Goal: Answer question/provide support: Share knowledge or assist other users

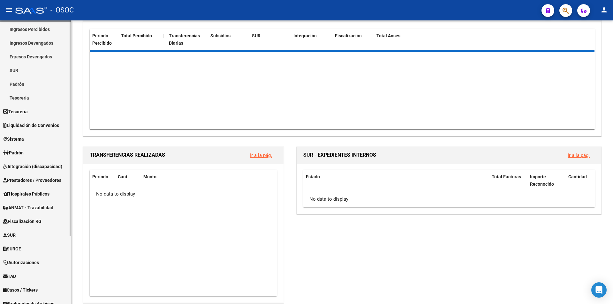
scroll to position [89, 0]
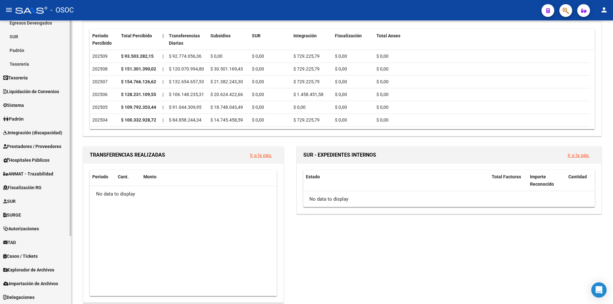
click at [42, 244] on link "TAD" at bounding box center [35, 243] width 71 height 14
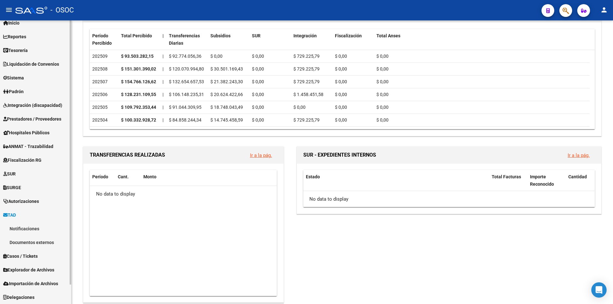
scroll to position [21, 0]
click at [42, 242] on link "Documentos externos" at bounding box center [35, 243] width 71 height 14
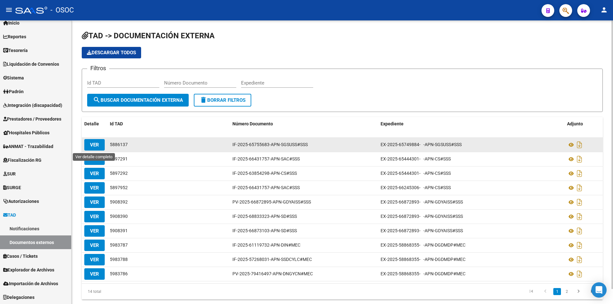
click at [96, 147] on span "VER" at bounding box center [94, 145] width 9 height 6
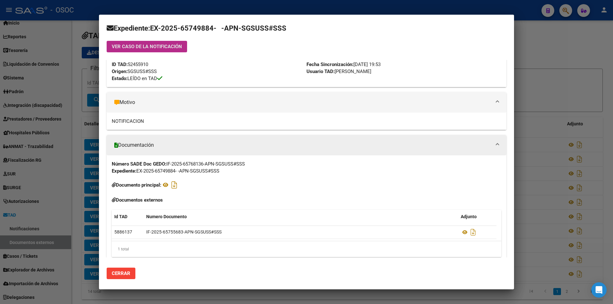
scroll to position [42, 0]
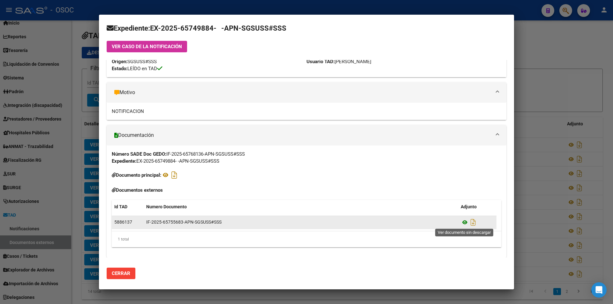
click at [465, 225] on icon at bounding box center [465, 223] width 8 height 8
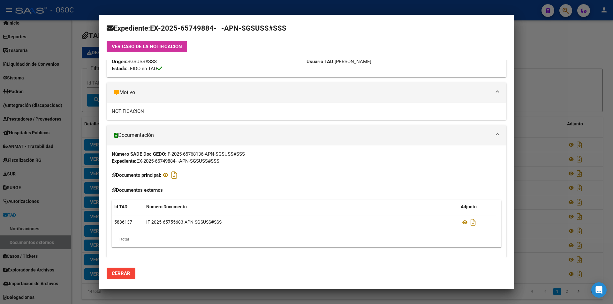
click at [545, 75] on div at bounding box center [306, 152] width 613 height 304
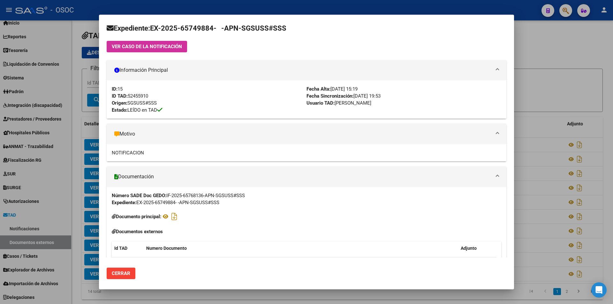
click at [560, 65] on div at bounding box center [306, 152] width 613 height 304
click at [560, 65] on app-list-header "TAD -> DOCUMENTACIÓN EXTERNA Descargar todos Filtros Id TAD Número Documento Ex…" at bounding box center [342, 71] width 521 height 81
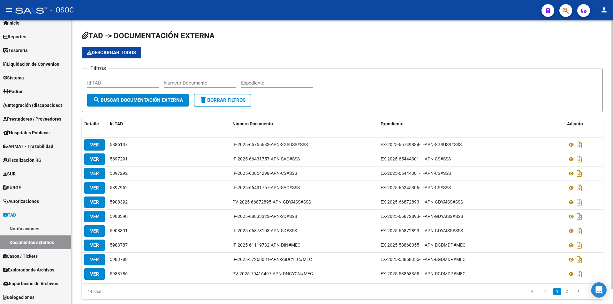
click at [560, 65] on app-list-header "TAD -> DOCUMENTACIÓN EXTERNA Descargar todos Filtros Id TAD Número Documento Ex…" at bounding box center [342, 71] width 521 height 81
click at [24, 230] on link "Notificaciones" at bounding box center [35, 229] width 71 height 14
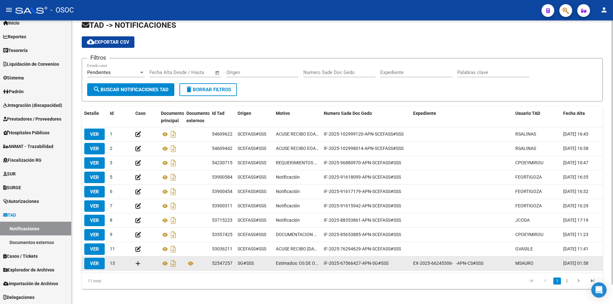
scroll to position [21, 0]
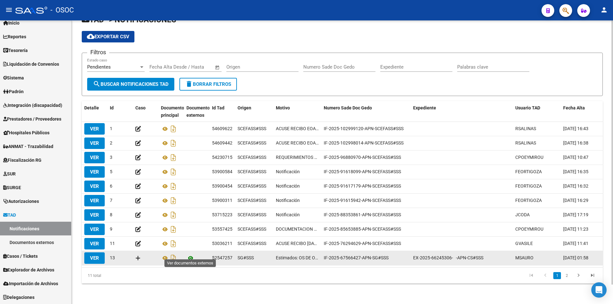
click at [189, 254] on icon at bounding box center [190, 258] width 8 height 8
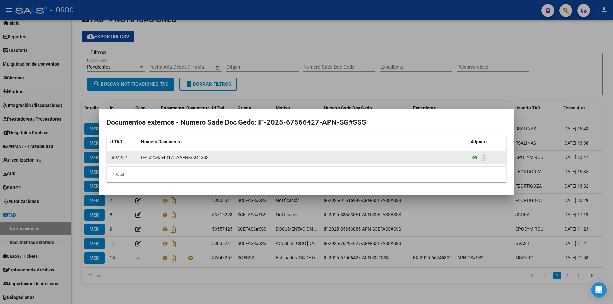
click at [474, 157] on icon at bounding box center [475, 158] width 8 height 8
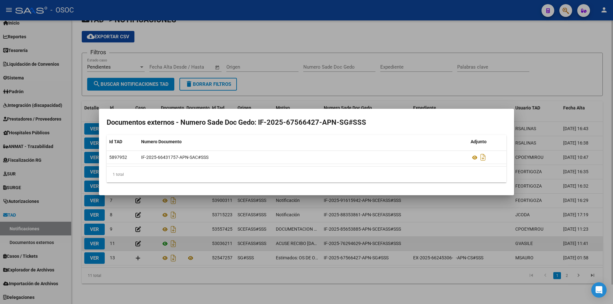
click at [170, 235] on div at bounding box center [306, 152] width 613 height 304
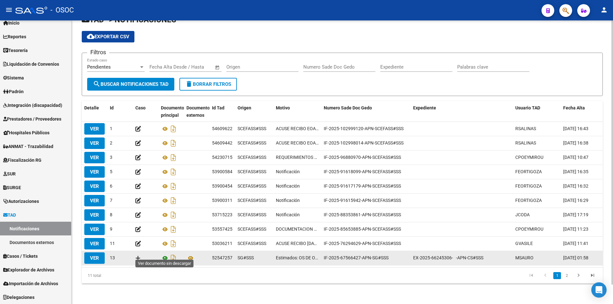
click at [163, 256] on icon at bounding box center [165, 258] width 8 height 8
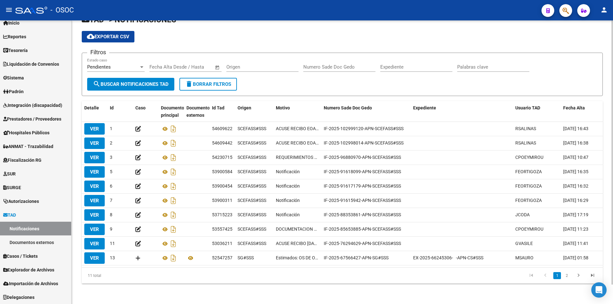
click at [286, 58] on div "Origen" at bounding box center [262, 65] width 72 height 14
click at [286, 69] on div "Origen" at bounding box center [262, 68] width 72 height 20
click at [290, 87] on form "Filtros Pendientes Estado caso Fecha inicio – Fecha fin Fecha Alta Desde / Hast…" at bounding box center [342, 74] width 521 height 43
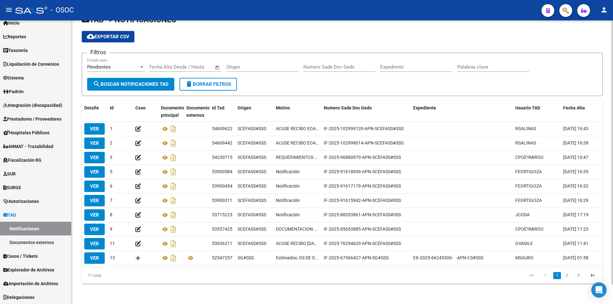
click at [290, 87] on form "Filtros Pendientes Estado caso Fecha inicio – Fecha fin Fecha Alta Desde / Hast…" at bounding box center [342, 74] width 521 height 43
click at [292, 87] on form "Filtros Pendientes Estado caso Fecha inicio – Fecha fin Fecha Alta Desde / Hast…" at bounding box center [342, 74] width 521 height 43
click at [298, 81] on form "Filtros Pendientes Estado caso Fecha inicio – Fecha fin Fecha Alta Desde / Hast…" at bounding box center [342, 74] width 521 height 43
click at [49, 215] on link "TAD" at bounding box center [35, 215] width 71 height 14
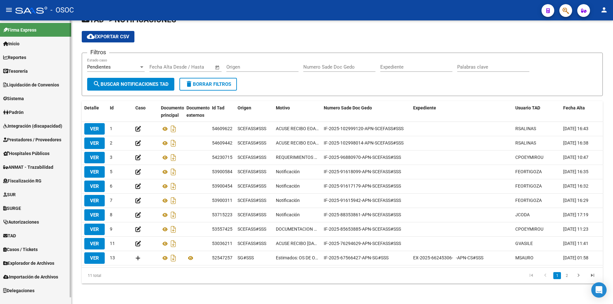
scroll to position [0, 0]
click at [54, 262] on span "Explorador de Archivos" at bounding box center [28, 263] width 51 height 7
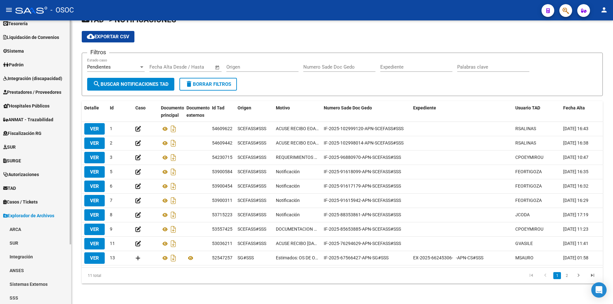
scroll to position [76, 0]
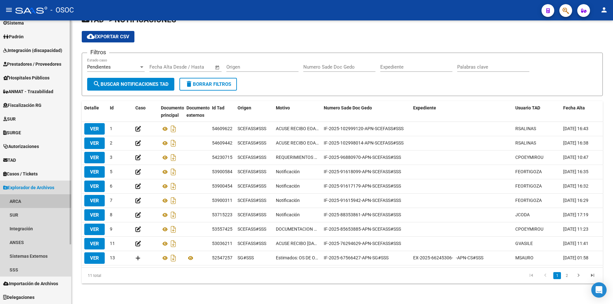
click at [8, 197] on link "ARCA" at bounding box center [35, 201] width 71 height 14
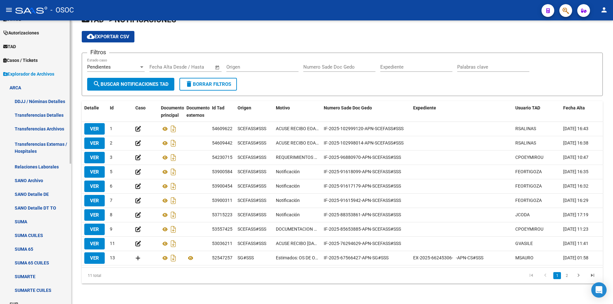
scroll to position [235, 0]
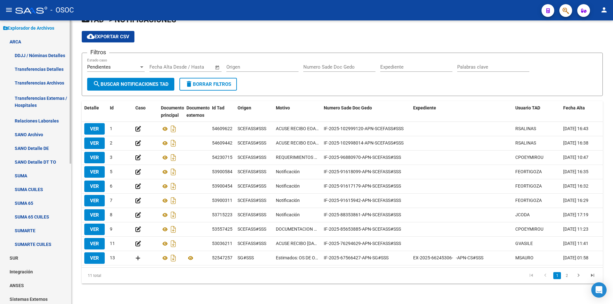
click at [36, 79] on link "Transferencias Archivos" at bounding box center [35, 83] width 71 height 14
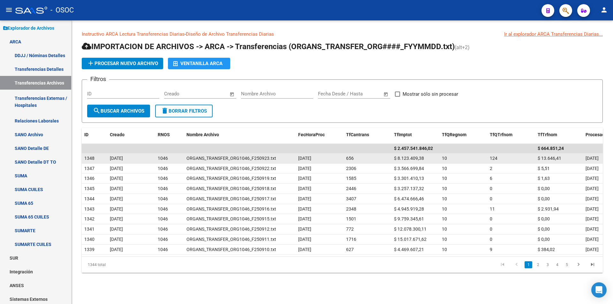
click at [401, 158] on span "$ 8.123.409,38" at bounding box center [409, 158] width 30 height 5
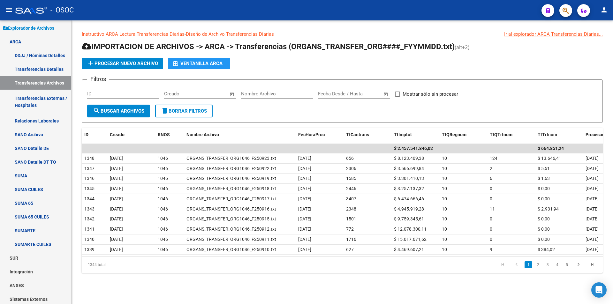
copy span "8.123.409,38"
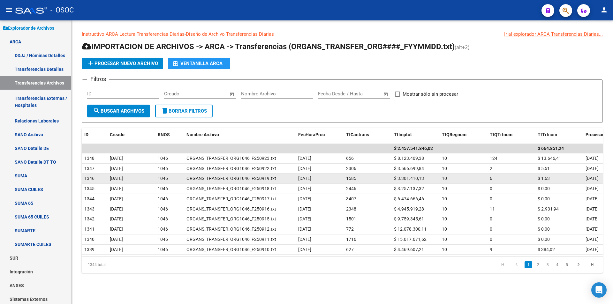
click at [417, 177] on span "$ 3.301.410,13" at bounding box center [409, 178] width 30 height 5
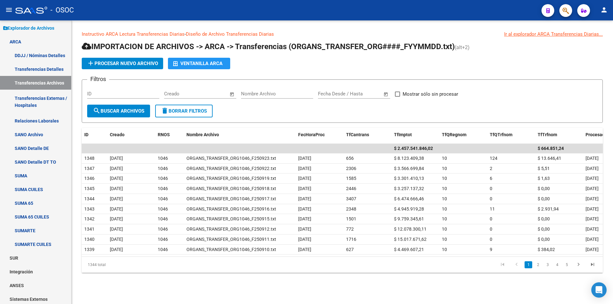
copy span "3.301.410,13"
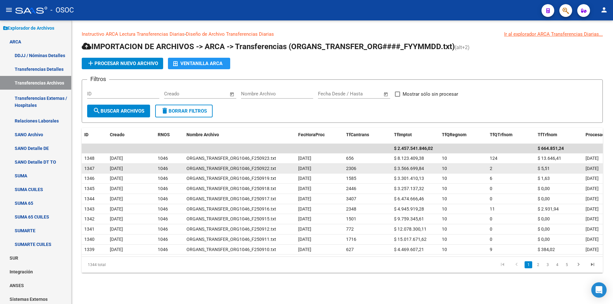
click at [402, 171] on div "$ 3.566.699,84" at bounding box center [415, 168] width 43 height 7
click at [402, 170] on span "$ 3.566.699,84" at bounding box center [409, 168] width 30 height 5
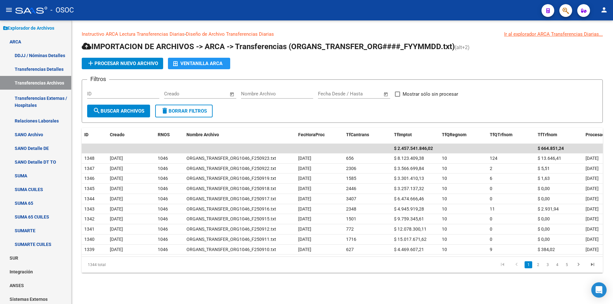
copy span "3.566.699,84"
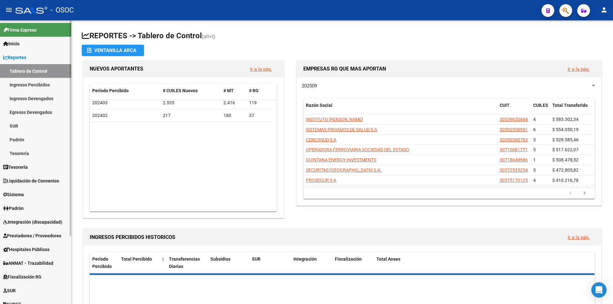
scroll to position [255, 0]
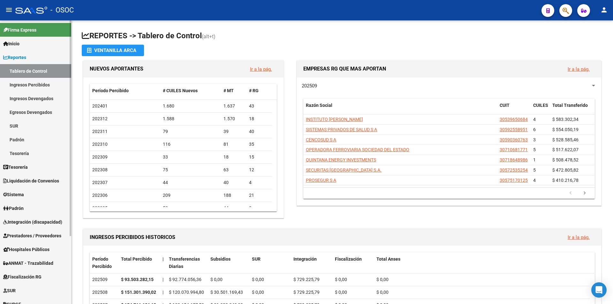
click at [38, 56] on link "Reportes" at bounding box center [35, 57] width 71 height 14
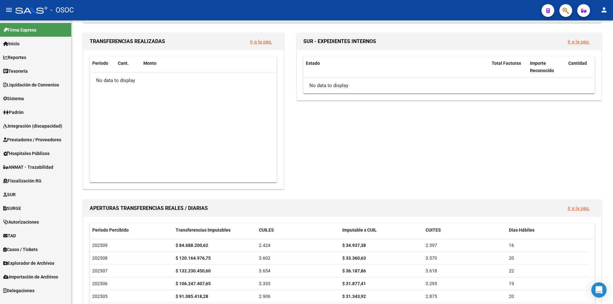
scroll to position [447, 0]
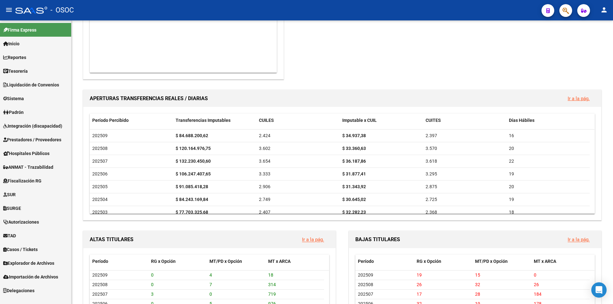
click at [39, 235] on link "TAD" at bounding box center [35, 236] width 71 height 14
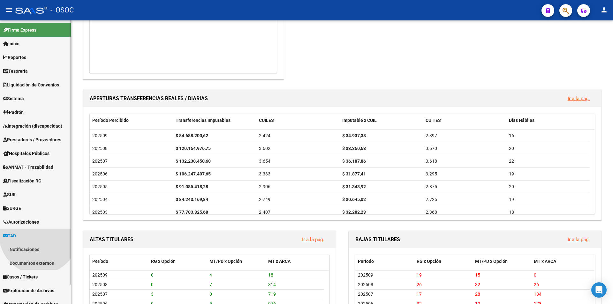
click at [37, 243] on link "Notificaciones" at bounding box center [35, 250] width 71 height 14
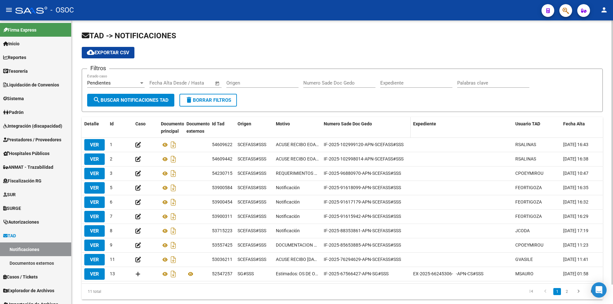
click at [385, 126] on div "Numero Sade Doc Gedo" at bounding box center [366, 123] width 84 height 7
click at [572, 295] on link "go to next page" at bounding box center [578, 291] width 12 height 7
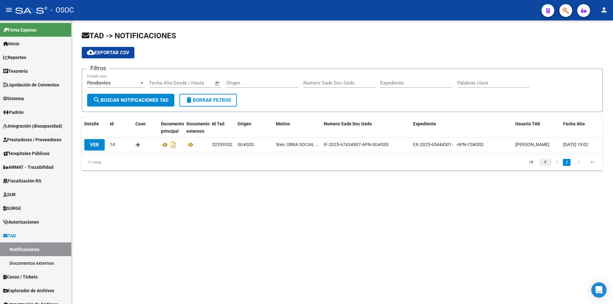
click at [550, 164] on link "go to previous page" at bounding box center [545, 162] width 12 height 7
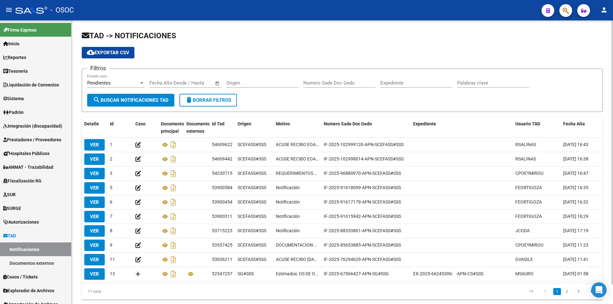
click at [491, 101] on form "Filtros Pendientes Estado caso Fecha inicio – Fecha fin Fecha Alta Desde / Hast…" at bounding box center [342, 90] width 521 height 43
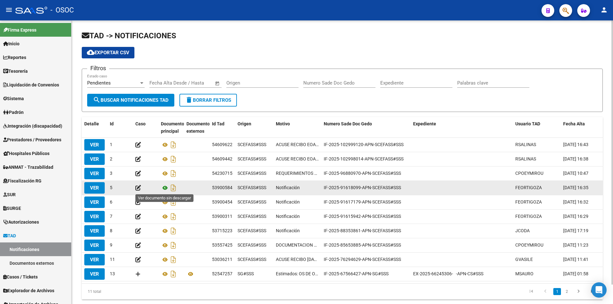
click at [162, 189] on icon at bounding box center [165, 188] width 8 height 8
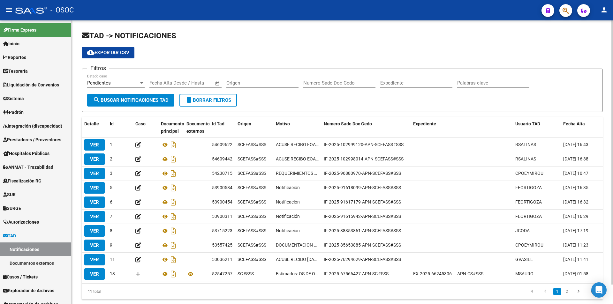
click at [464, 50] on div "cloud_download Exportar CSV" at bounding box center [342, 52] width 521 height 11
click at [109, 99] on span "search Buscar Notificaciones TAD" at bounding box center [131, 100] width 76 height 6
click at [140, 94] on button "search Buscar Notificaciones TAD" at bounding box center [130, 100] width 87 height 13
click at [140, 95] on button "search Buscar Notificaciones TAD" at bounding box center [130, 100] width 87 height 13
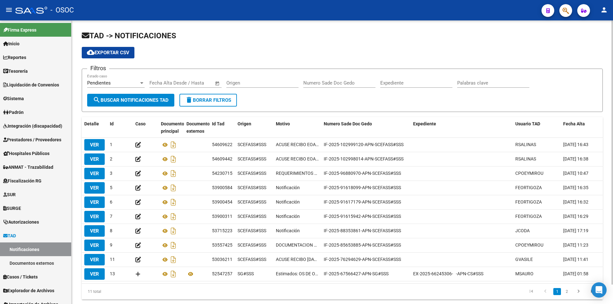
click at [140, 96] on button "search Buscar Notificaciones TAD" at bounding box center [130, 100] width 87 height 13
drag, startPoint x: 140, startPoint y: 96, endPoint x: 145, endPoint y: 95, distance: 4.6
click at [145, 95] on button "search Buscar Notificaciones TAD" at bounding box center [130, 100] width 87 height 13
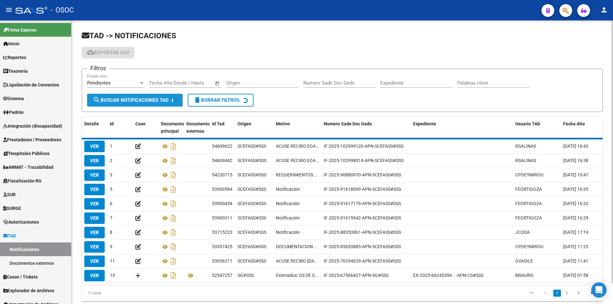
click at [146, 95] on button "search Buscar Notificaciones TAD" at bounding box center [134, 100] width 95 height 13
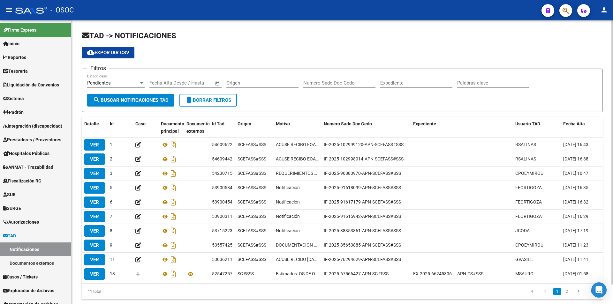
click at [146, 95] on button "search Buscar Notificaciones TAD" at bounding box center [130, 100] width 87 height 13
click at [146, 96] on button "search Buscar Notificaciones TAD" at bounding box center [130, 100] width 87 height 13
click at [146, 97] on button "search Buscar Notificaciones TAD" at bounding box center [130, 100] width 87 height 13
click at [146, 97] on span "search Buscar Notificaciones TAD" at bounding box center [131, 100] width 76 height 6
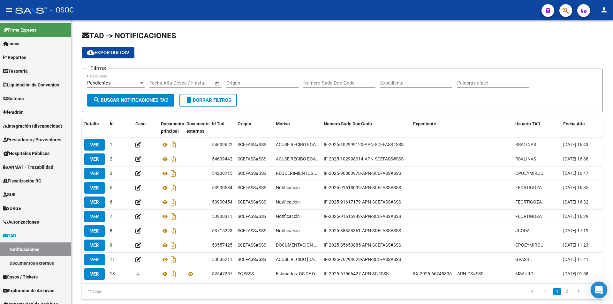
click at [602, 295] on div "Open Intercom Messenger" at bounding box center [599, 290] width 17 height 17
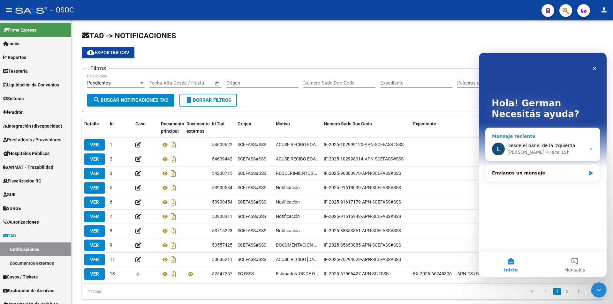
click at [553, 147] on span "Desde el panel de la izquierda" at bounding box center [541, 145] width 68 height 5
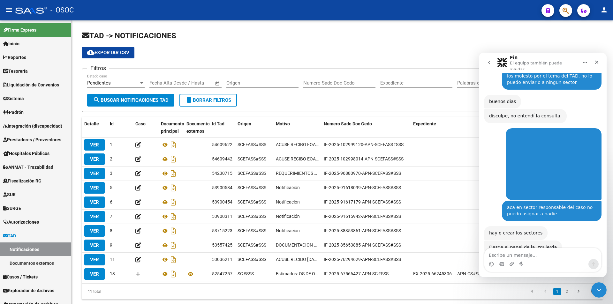
scroll to position [371, 0]
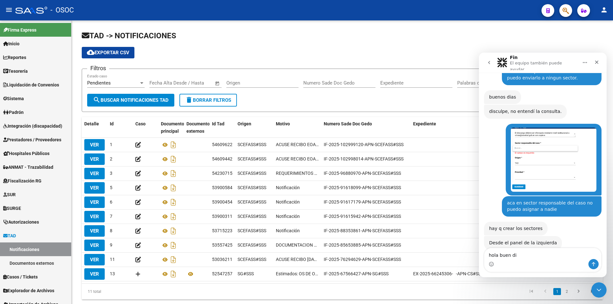
type textarea "hola buen dia"
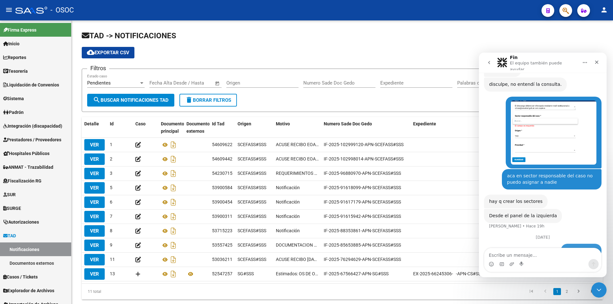
scroll to position [398, 0]
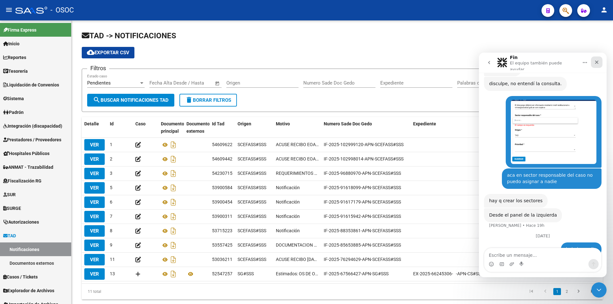
click at [593, 65] on div "Cerrar" at bounding box center [596, 62] width 11 height 11
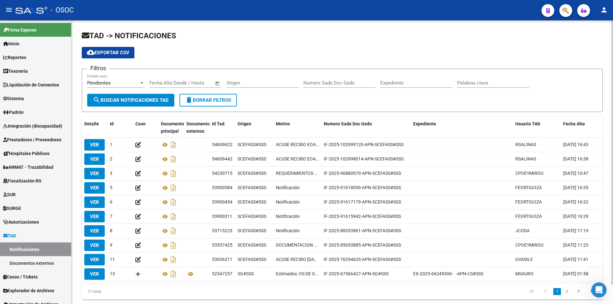
scroll to position [0, 0]
click at [426, 43] on app-list-header "TAD -> NOTIFICACIONES cloud_download Exportar CSV Filtros Pendientes Estado cas…" at bounding box center [342, 71] width 521 height 81
click at [125, 80] on div "Pendientes" at bounding box center [113, 83] width 52 height 6
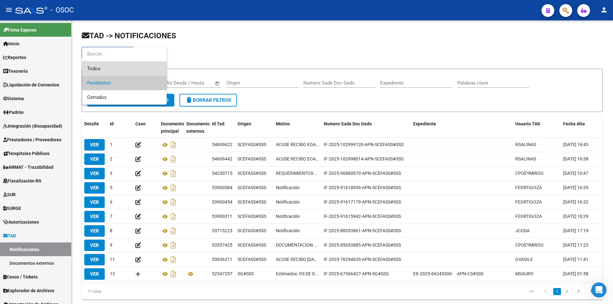
click at [131, 64] on span "Todos" at bounding box center [124, 69] width 74 height 14
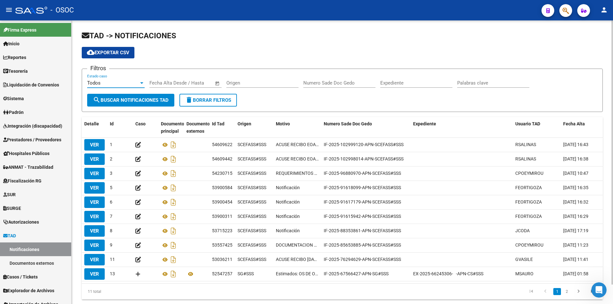
click at [130, 101] on span "search Buscar Notificaciones TAD" at bounding box center [131, 100] width 76 height 6
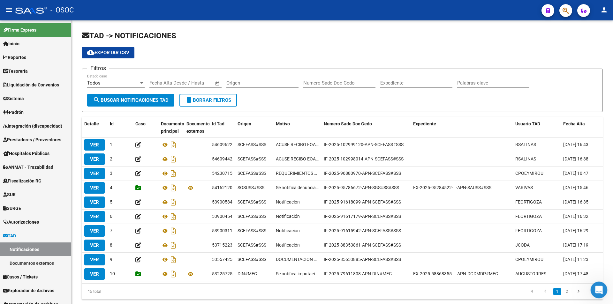
drag, startPoint x: 602, startPoint y: 290, endPoint x: 1187, endPoint y: 559, distance: 643.6
click at [602, 290] on div "Abrir Intercom Messenger" at bounding box center [597, 289] width 21 height 21
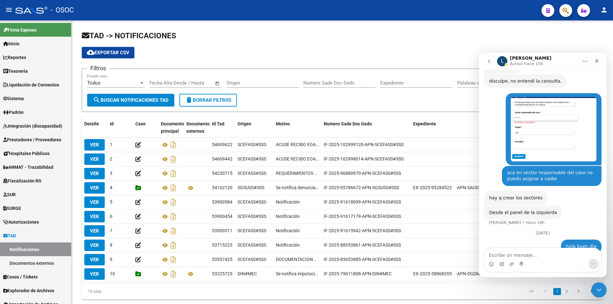
click at [532, 258] on textarea "Escribe un mensaje..." at bounding box center [542, 253] width 117 height 11
type textarea "s"
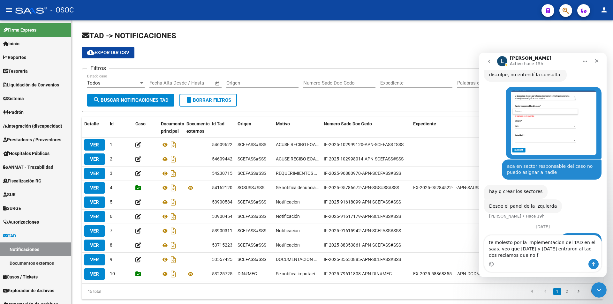
scroll to position [411, 0]
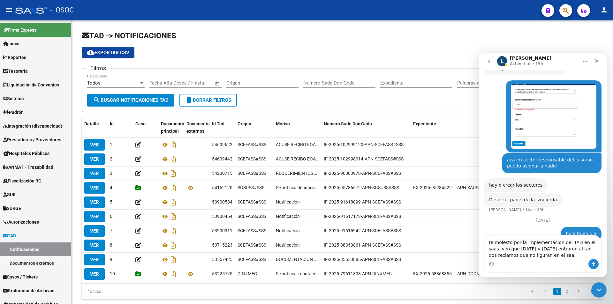
type textarea "te molesto por la implementacion del TAD en el saas. veo que ayer y hoy entraro…"
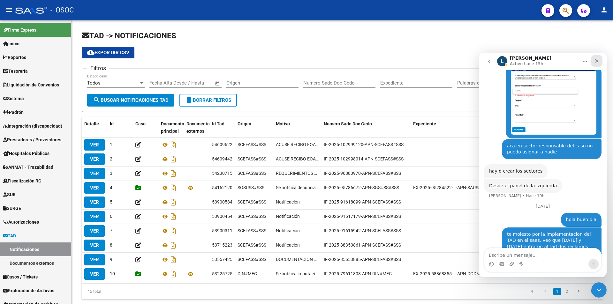
click at [595, 63] on icon "Cerrar" at bounding box center [596, 60] width 5 height 5
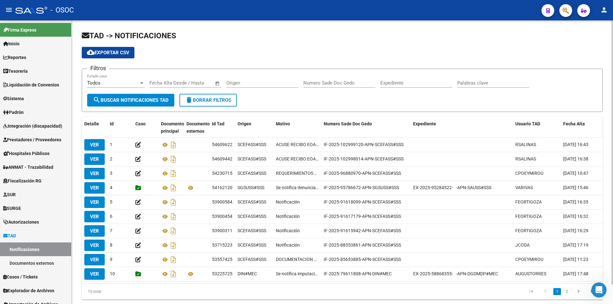
click at [571, 125] on span "Fecha Alta" at bounding box center [574, 123] width 22 height 5
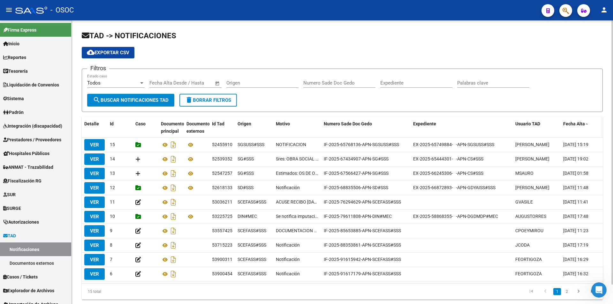
click at [571, 125] on span "Fecha Alta" at bounding box center [574, 123] width 22 height 5
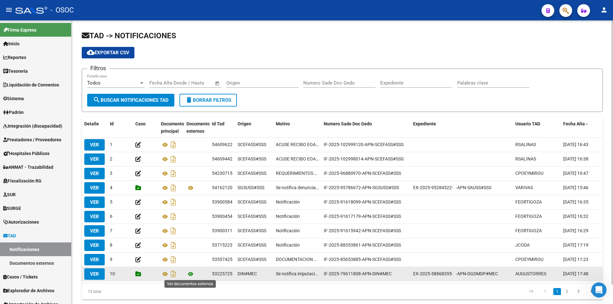
click at [194, 274] on icon at bounding box center [190, 274] width 8 height 8
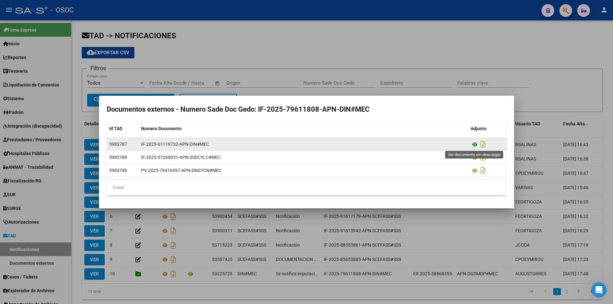
click at [473, 146] on icon at bounding box center [475, 145] width 8 height 8
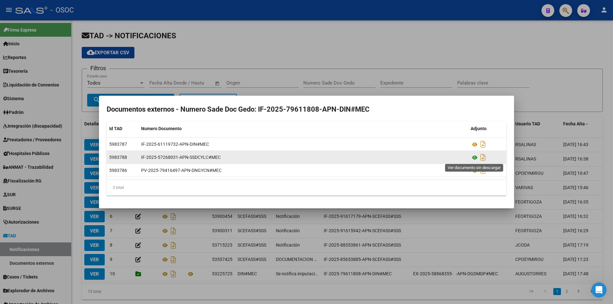
click at [475, 161] on icon at bounding box center [475, 158] width 8 height 8
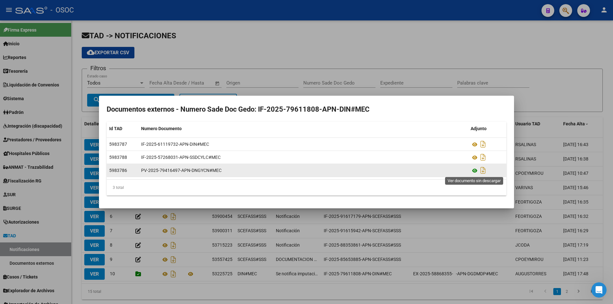
click at [473, 171] on icon at bounding box center [475, 171] width 8 height 8
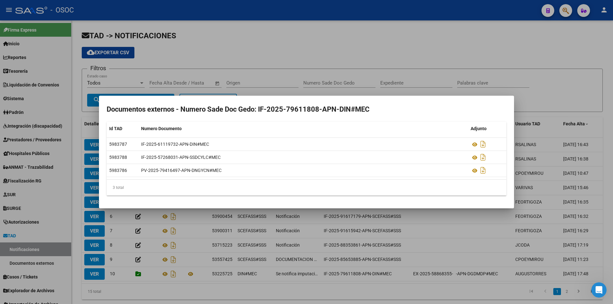
click at [281, 38] on div at bounding box center [306, 152] width 613 height 304
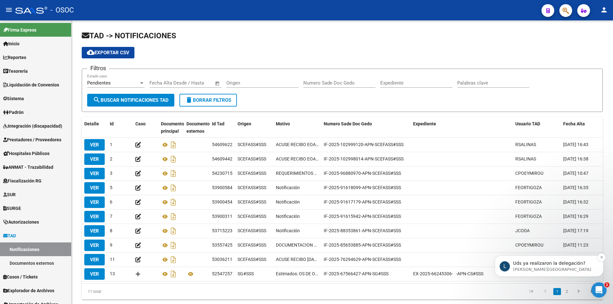
click at [545, 277] on div "L Uds ya realizaron la delegación? Ludmila • Ahora" at bounding box center [549, 266] width 109 height 21
click at [548, 274] on div "MSAURO" at bounding box center [536, 273] width 43 height 7
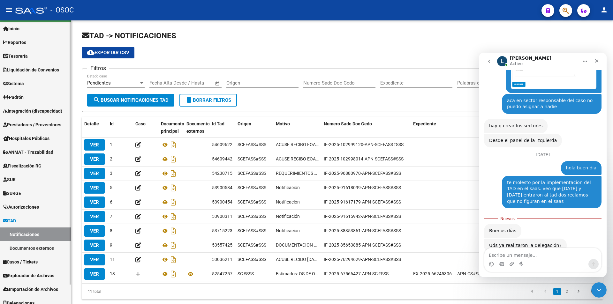
scroll to position [21, 0]
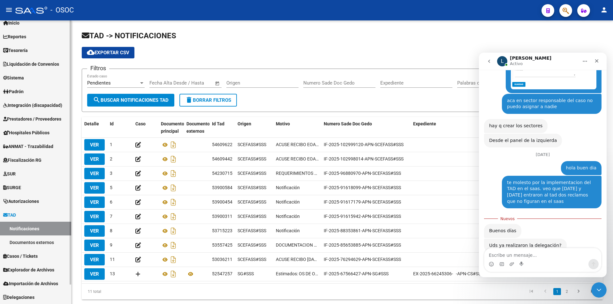
click at [42, 268] on span "Explorador de Archivos" at bounding box center [28, 270] width 51 height 7
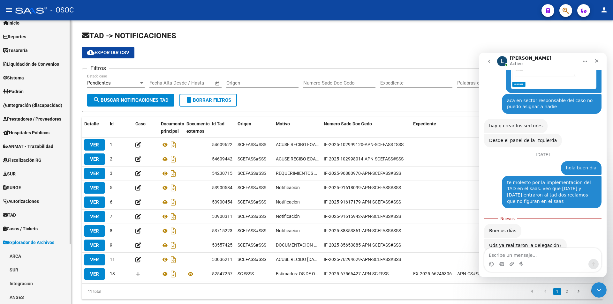
scroll to position [76, 0]
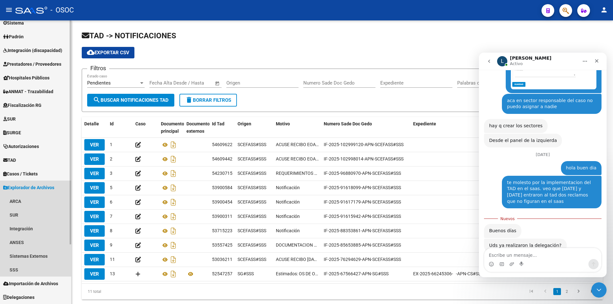
click at [37, 186] on span "Explorador de Archivos" at bounding box center [28, 187] width 51 height 7
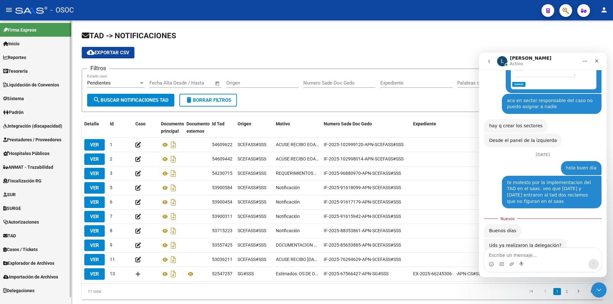
scroll to position [0, 0]
click at [32, 250] on span "Casos / Tickets" at bounding box center [20, 249] width 34 height 7
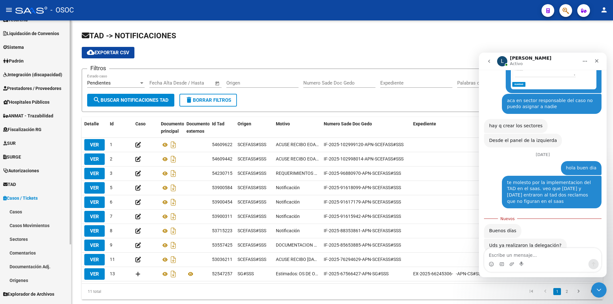
scroll to position [76, 0]
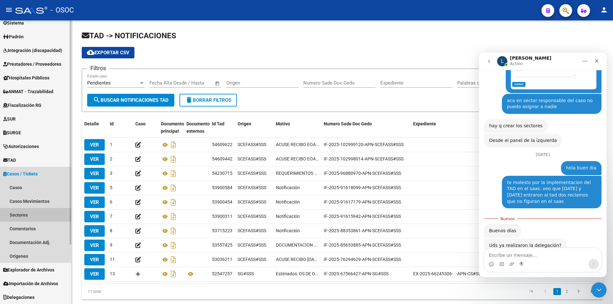
click at [42, 219] on link "Sectores" at bounding box center [35, 215] width 71 height 14
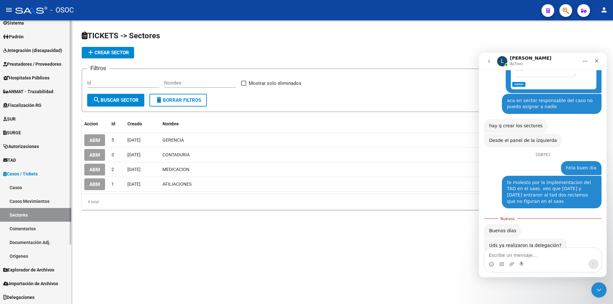
click at [43, 192] on link "Casos" at bounding box center [35, 188] width 71 height 14
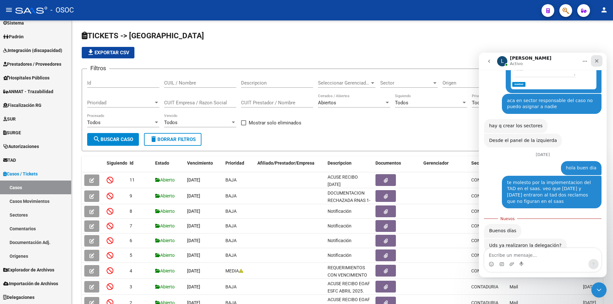
click at [596, 59] on icon "Cerrar" at bounding box center [596, 60] width 5 height 5
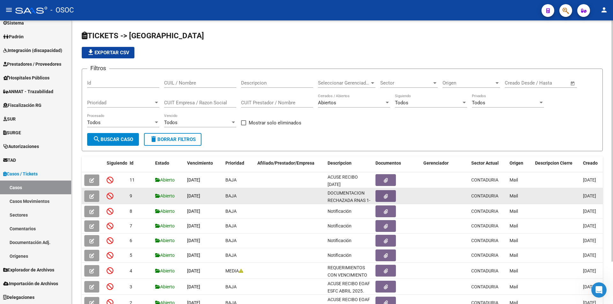
scroll to position [32, 0]
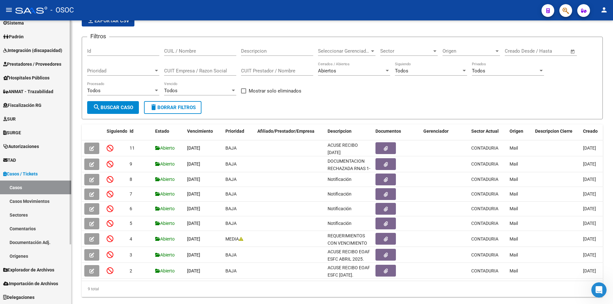
click at [38, 157] on link "TAD" at bounding box center [35, 160] width 71 height 14
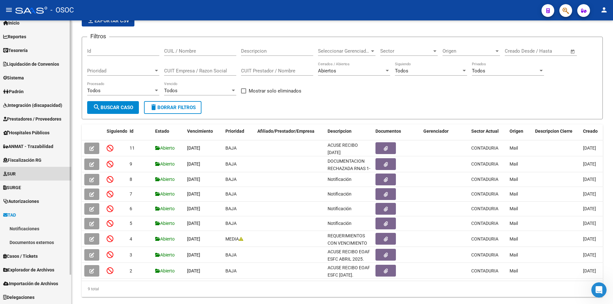
click at [38, 157] on mat-nav-list "Firma Express Inicio Calendario SSS Instructivos Contacto OS Reportes Tablero d…" at bounding box center [35, 152] width 71 height 305
click at [44, 251] on link "Casos / Tickets" at bounding box center [35, 256] width 71 height 14
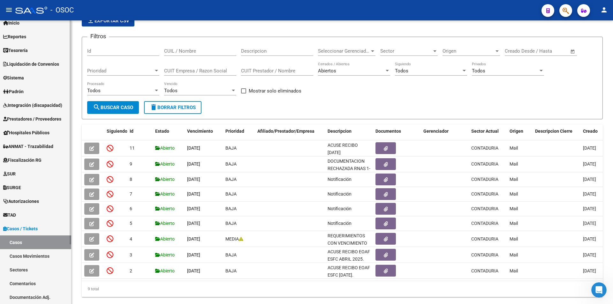
scroll to position [76, 0]
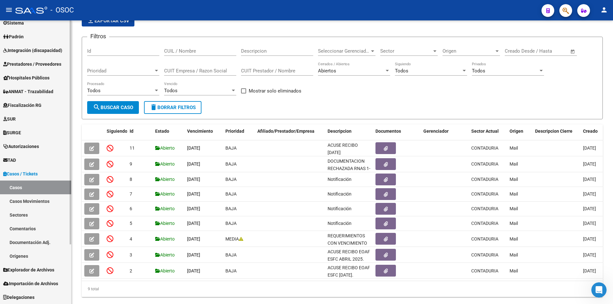
click at [37, 201] on link "Casos Movimientos" at bounding box center [35, 201] width 71 height 14
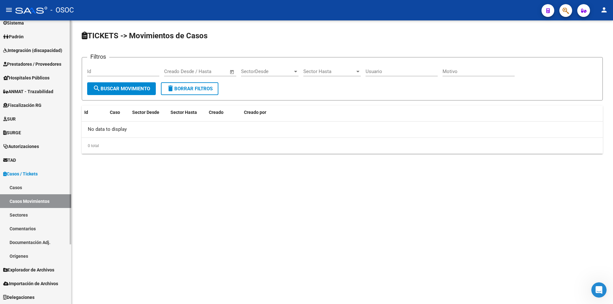
click at [35, 215] on link "Sectores" at bounding box center [35, 215] width 71 height 14
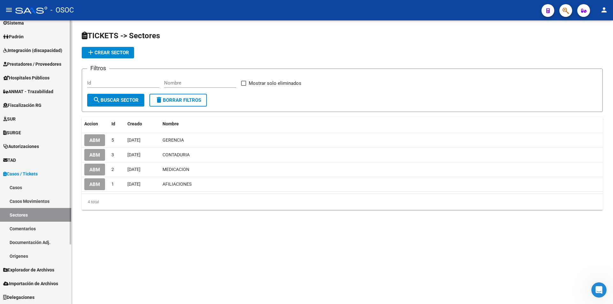
click at [23, 167] on link "Casos / Tickets" at bounding box center [35, 174] width 71 height 14
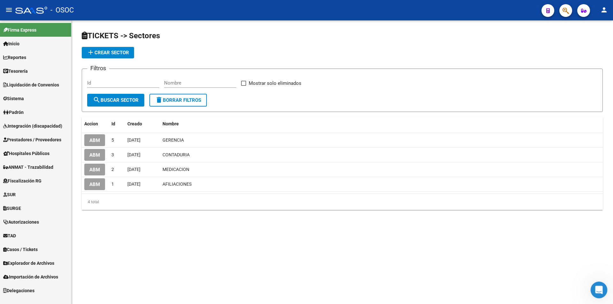
click at [600, 288] on icon "Abrir Intercom Messenger" at bounding box center [598, 289] width 11 height 11
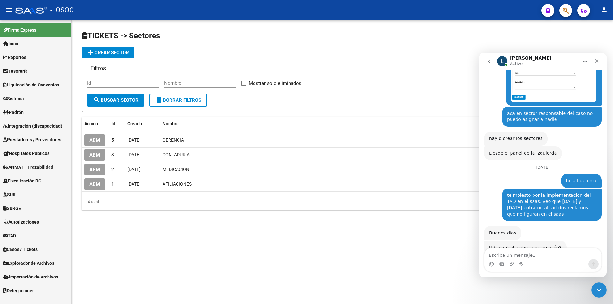
scroll to position [459, 0]
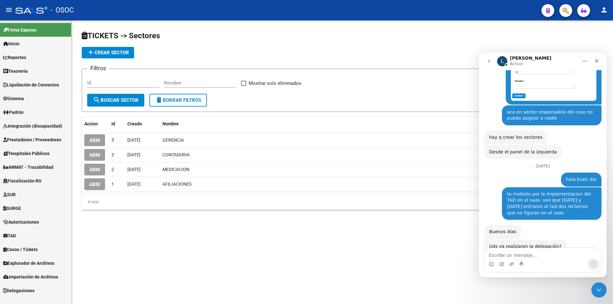
click at [485, 60] on button "go back" at bounding box center [489, 61] width 12 height 12
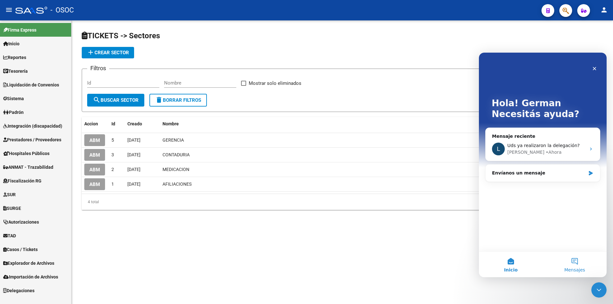
click at [575, 266] on button "Mensajes" at bounding box center [575, 265] width 64 height 26
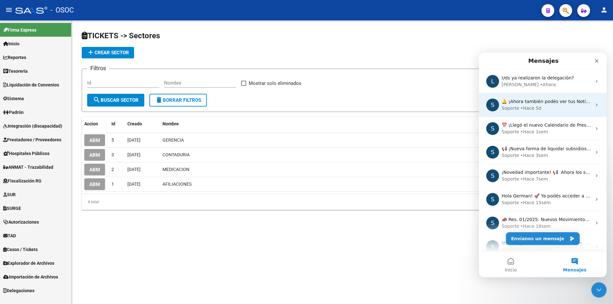
click at [544, 108] on div "Soporte • Hace 5d" at bounding box center [547, 108] width 90 height 7
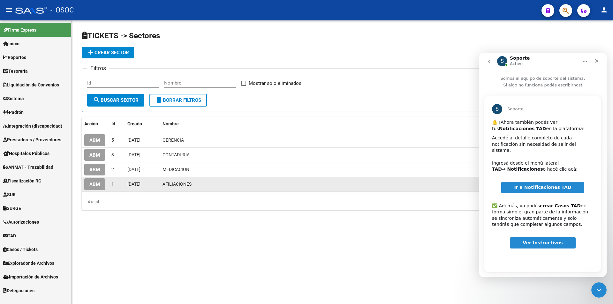
scroll to position [2, 0]
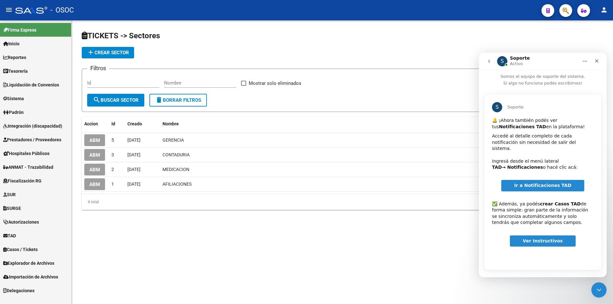
click at [539, 238] on span "Ver Instructivos" at bounding box center [543, 240] width 40 height 5
click at [491, 64] on button "go back" at bounding box center [489, 61] width 12 height 12
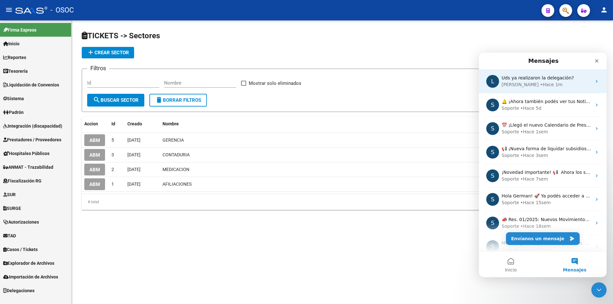
click at [550, 78] on span "Uds ya realizaron la delegación?" at bounding box center [538, 77] width 72 height 5
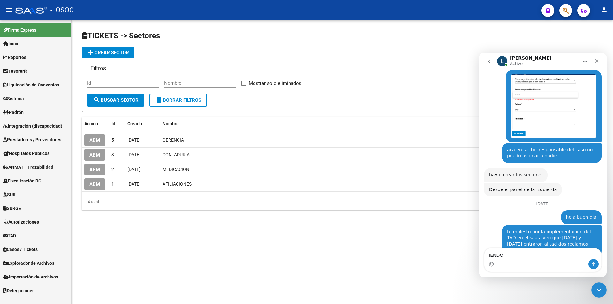
scroll to position [459, 0]
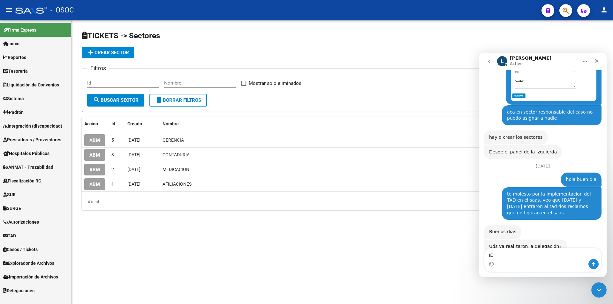
type textarea "I"
type textarea "entiendo que si porque ya figuran los tad hasta el 16/09"
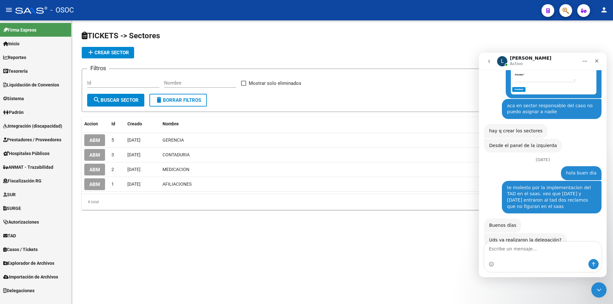
scroll to position [484, 0]
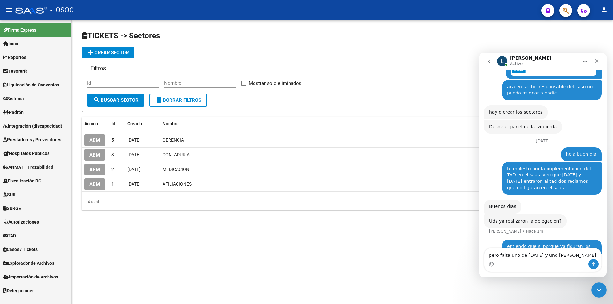
type textarea "pero falta uno de ayer y uno de hoy"
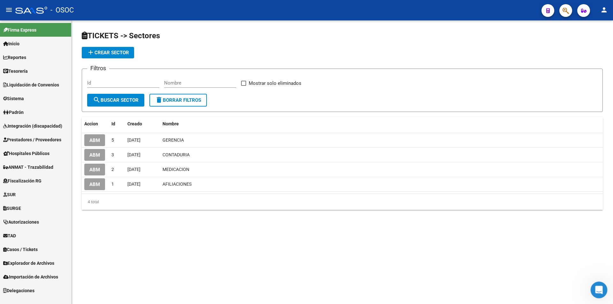
click at [590, 289] on html at bounding box center [597, 289] width 15 height 15
click at [599, 282] on html at bounding box center [597, 289] width 15 height 15
click at [600, 294] on div "Abrir Intercom Messenger" at bounding box center [597, 289] width 21 height 21
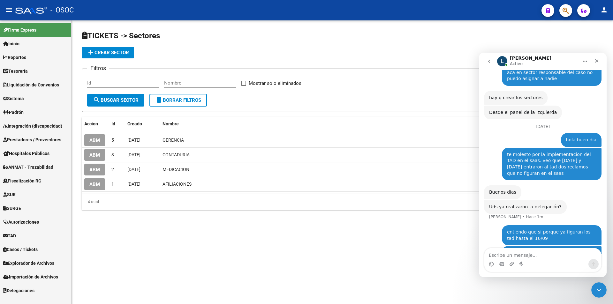
click at [485, 59] on button "go back" at bounding box center [489, 61] width 12 height 12
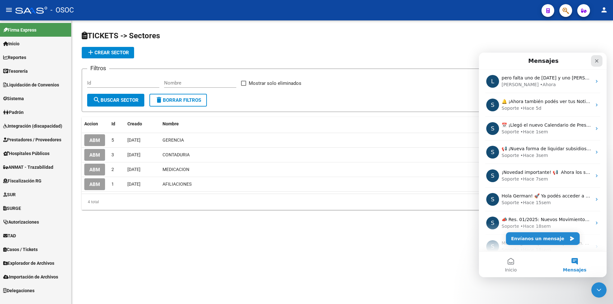
click at [594, 61] on icon "Cerrar" at bounding box center [596, 60] width 5 height 5
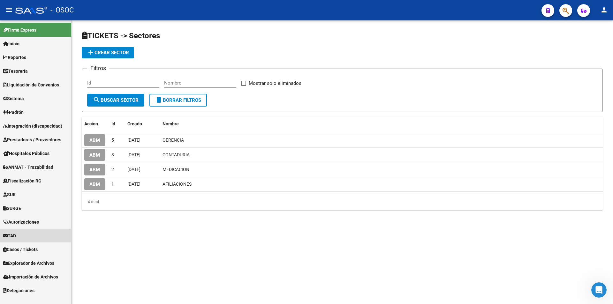
click at [38, 234] on link "TAD" at bounding box center [35, 236] width 71 height 14
click at [37, 248] on span "Casos / Tickets" at bounding box center [20, 249] width 34 height 7
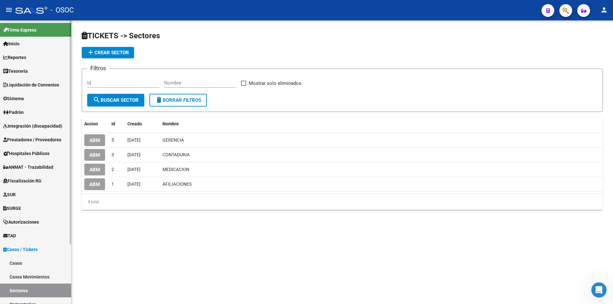
scroll to position [76, 0]
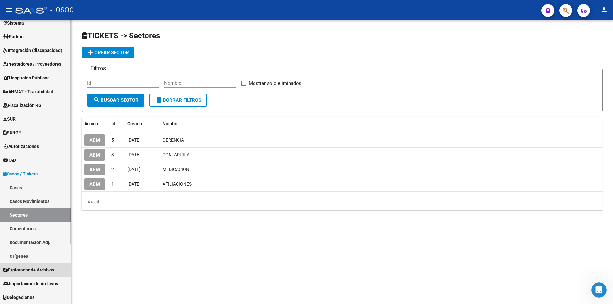
click at [24, 266] on link "Explorador de Archivos" at bounding box center [35, 270] width 71 height 14
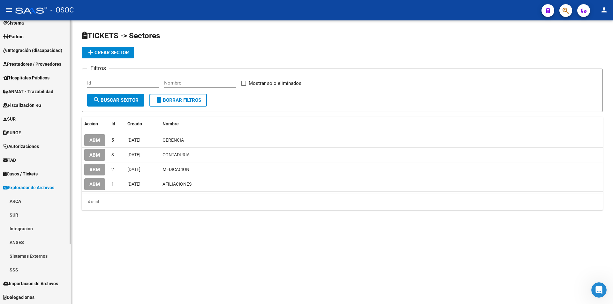
click at [10, 172] on span "Casos / Tickets" at bounding box center [20, 173] width 34 height 7
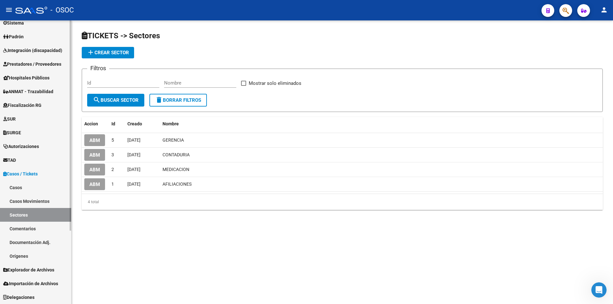
click at [11, 184] on link "Casos" at bounding box center [35, 188] width 71 height 14
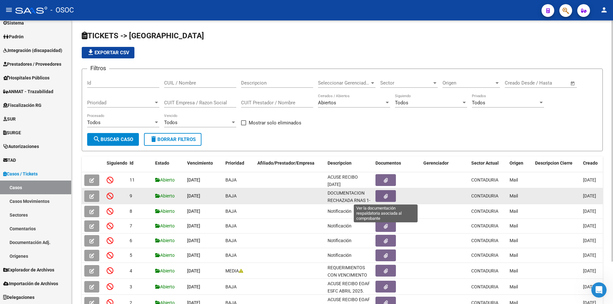
click at [391, 199] on button "button" at bounding box center [385, 196] width 20 height 12
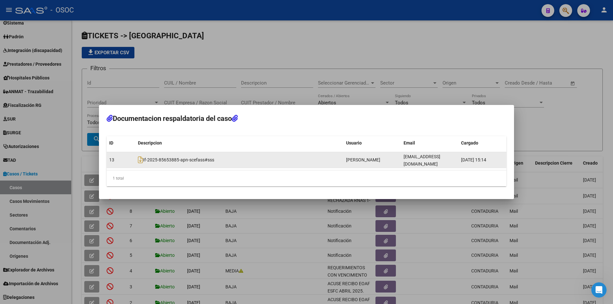
click at [137, 158] on datatable-body-cell "If-2025-85653885-apn-scefass#sss" at bounding box center [239, 160] width 208 height 16
click at [141, 158] on icon at bounding box center [140, 159] width 5 height 7
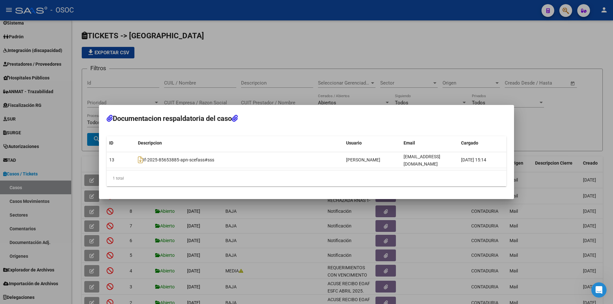
click at [410, 53] on div at bounding box center [306, 152] width 613 height 304
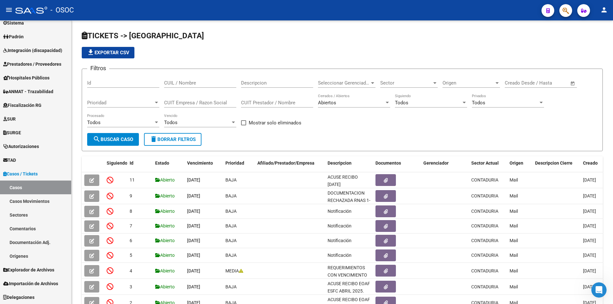
click at [410, 53] on div "file_download Exportar CSV" at bounding box center [342, 52] width 521 height 11
click at [33, 267] on span "Explorador de Archivos" at bounding box center [28, 270] width 51 height 7
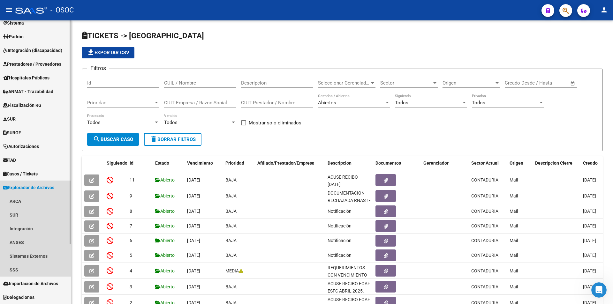
click at [45, 183] on link "Explorador de Archivos" at bounding box center [35, 188] width 71 height 14
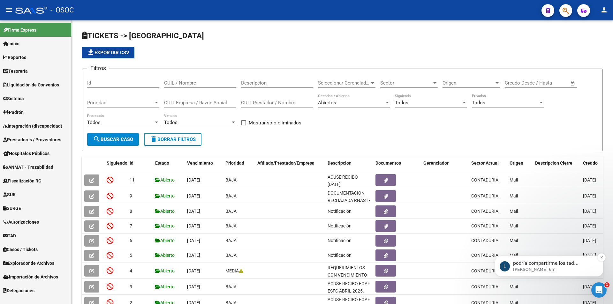
click at [552, 265] on p "podría compartirme los tad faltantes?" at bounding box center [554, 263] width 82 height 6
click at [555, 265] on datatable-body-cell at bounding box center [556, 271] width 48 height 16
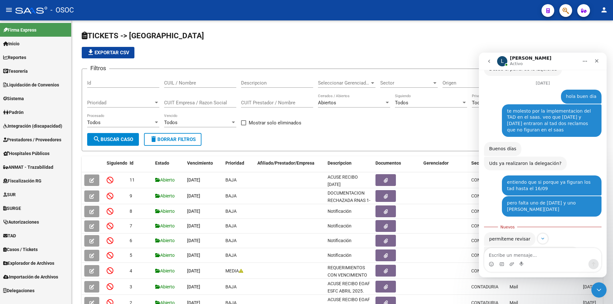
scroll to position [543, 0]
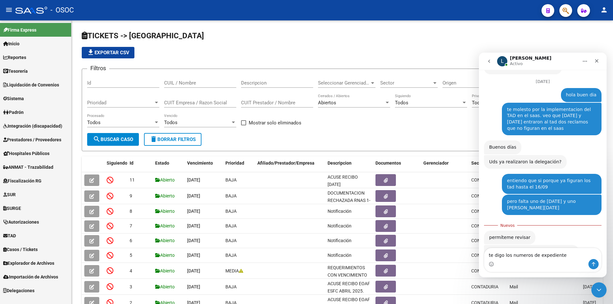
type textarea "te digo los numeros de expediente?"
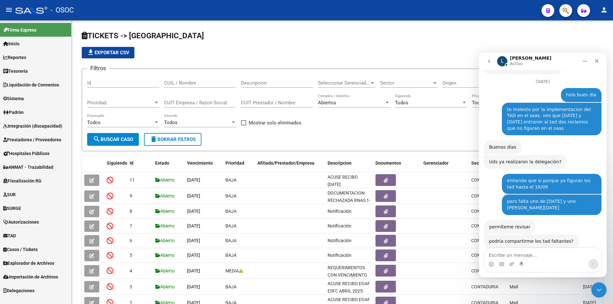
scroll to position [551, 0]
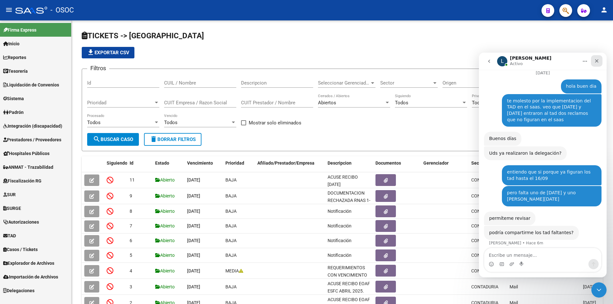
click at [593, 61] on div "Cerrar" at bounding box center [596, 60] width 11 height 11
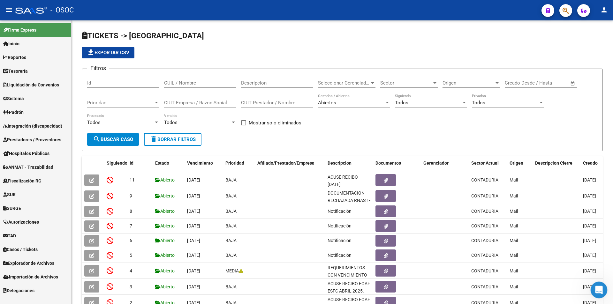
click at [597, 283] on div "Abrir Intercom Messenger" at bounding box center [597, 289] width 21 height 21
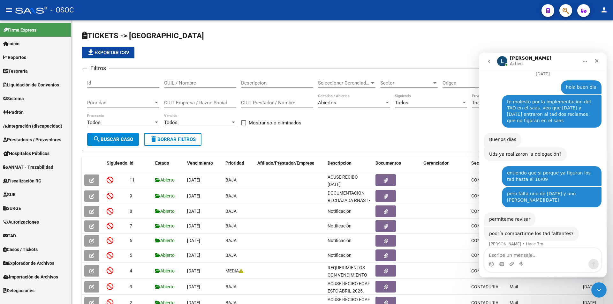
click at [487, 60] on icon "go back" at bounding box center [489, 61] width 5 height 5
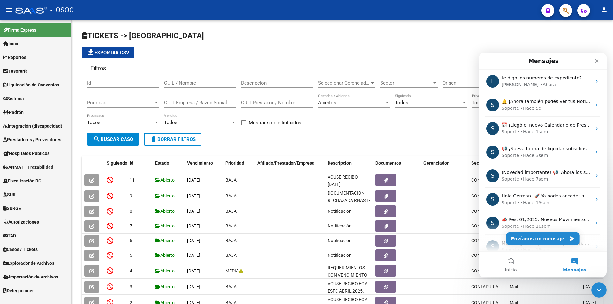
scroll to position [0, 0]
click at [597, 61] on icon "Cerrar" at bounding box center [597, 61] width 4 height 4
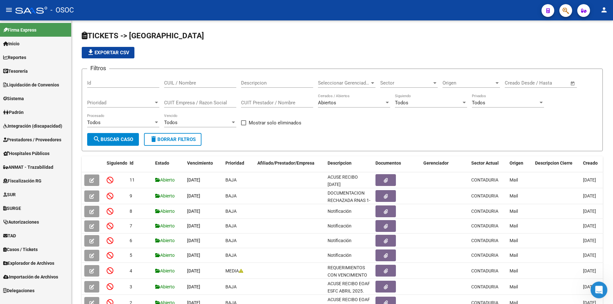
click at [595, 288] on icon "Abrir Intercom Messenger" at bounding box center [598, 289] width 11 height 11
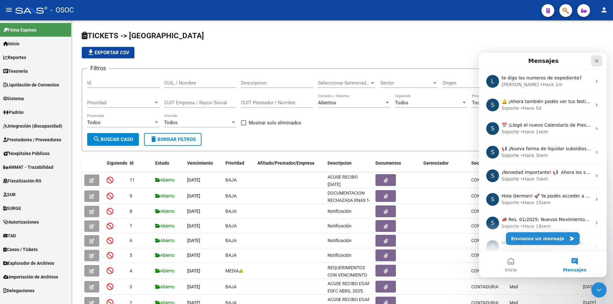
click at [600, 66] on div "Cerrar" at bounding box center [596, 60] width 11 height 11
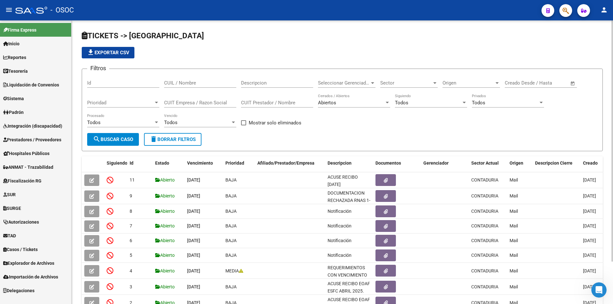
click at [368, 31] on h1 "TICKETS -> Casos" at bounding box center [342, 36] width 521 height 11
click at [36, 57] on link "Reportes" at bounding box center [35, 57] width 71 height 14
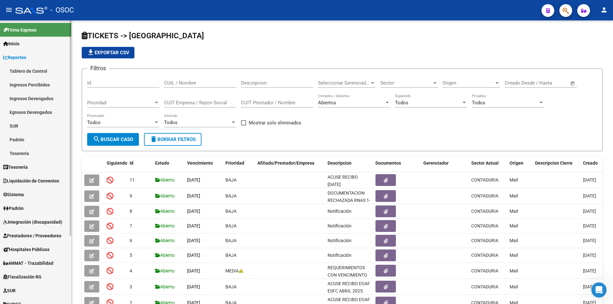
click at [36, 55] on link "Reportes" at bounding box center [35, 57] width 71 height 14
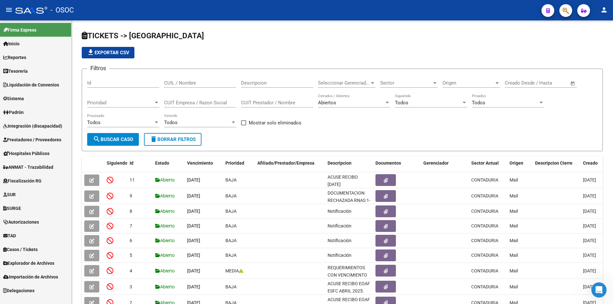
click at [45, 85] on span "Liquidación de Convenios" at bounding box center [31, 84] width 56 height 7
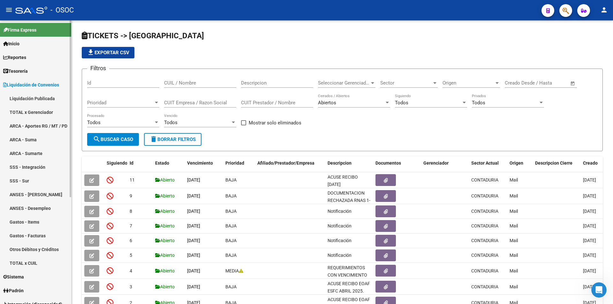
click at [45, 100] on link "Liquidación Publicada" at bounding box center [35, 99] width 71 height 14
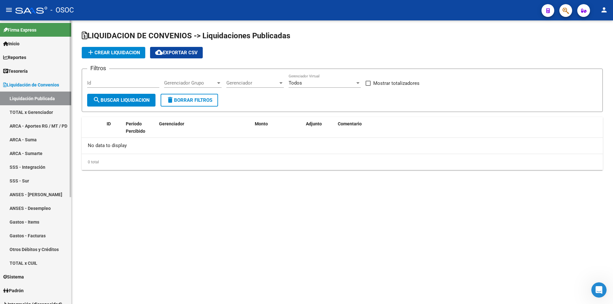
checkbox input "true"
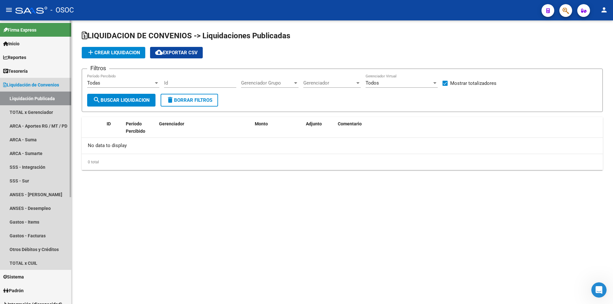
click at [42, 101] on link "Liquidación Publicada" at bounding box center [35, 99] width 71 height 14
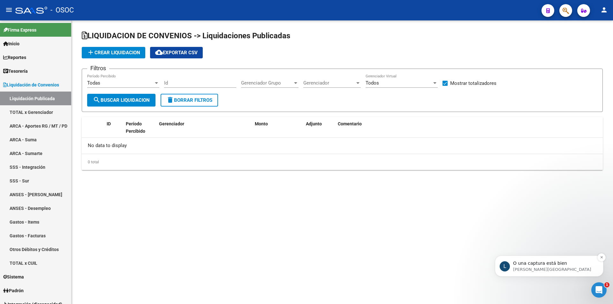
click at [548, 267] on p "Ludmila • Ahora" at bounding box center [554, 270] width 82 height 6
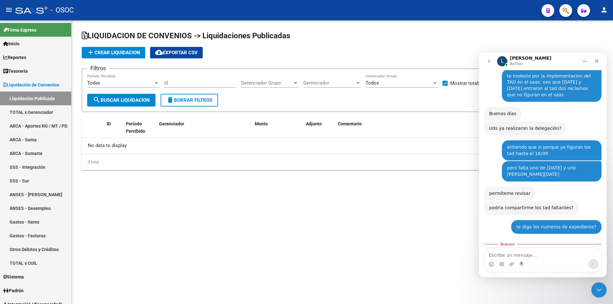
scroll to position [581, 0]
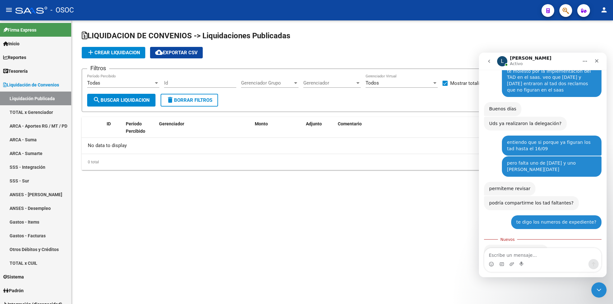
click at [523, 249] on textarea "Escribe un mensaje..." at bounding box center [542, 253] width 117 height 11
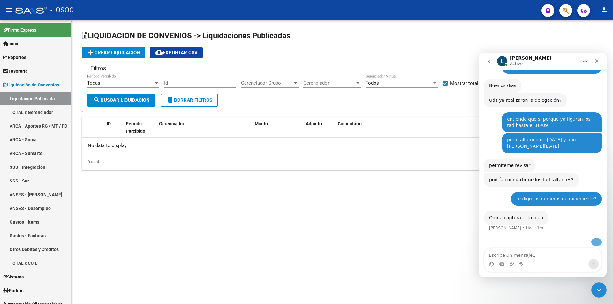
scroll to position [618, 0]
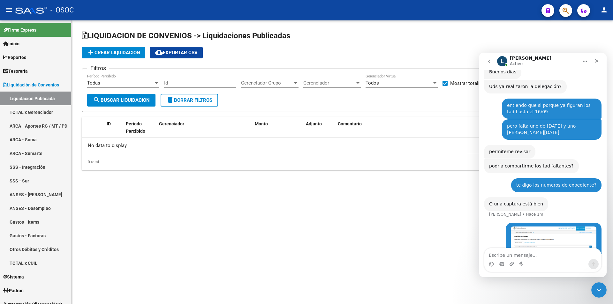
click at [493, 61] on button "go back" at bounding box center [489, 61] width 12 height 12
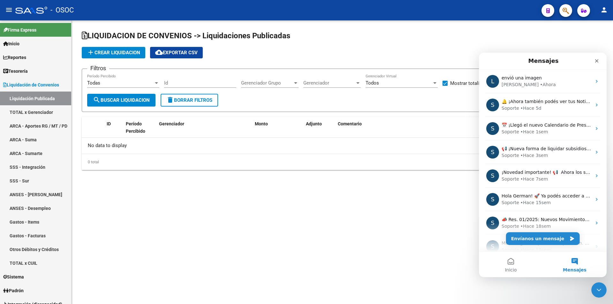
scroll to position [0, 0]
drag, startPoint x: 598, startPoint y: 64, endPoint x: 786, endPoint y: 250, distance: 264.6
click at [598, 64] on div "Cerrar" at bounding box center [596, 60] width 11 height 11
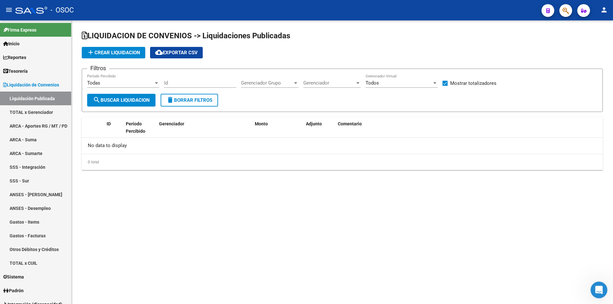
click at [591, 291] on div "Abrir Intercom Messenger" at bounding box center [597, 289] width 21 height 21
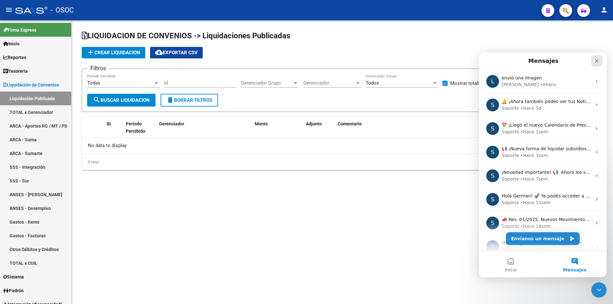
click at [597, 59] on icon "Cerrar" at bounding box center [596, 60] width 5 height 5
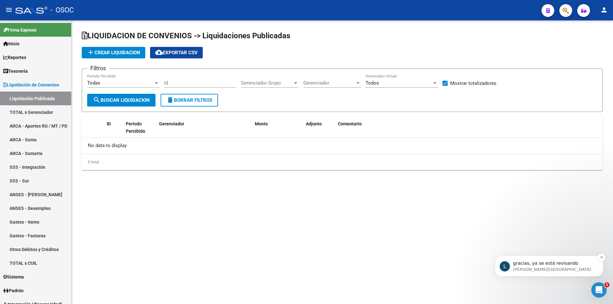
click at [547, 260] on div "gracias, ya se está revisando" at bounding box center [554, 264] width 84 height 8
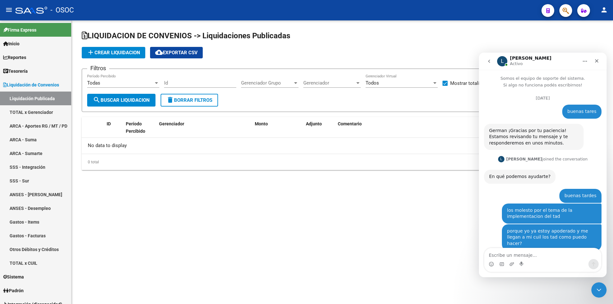
scroll to position [1, 0]
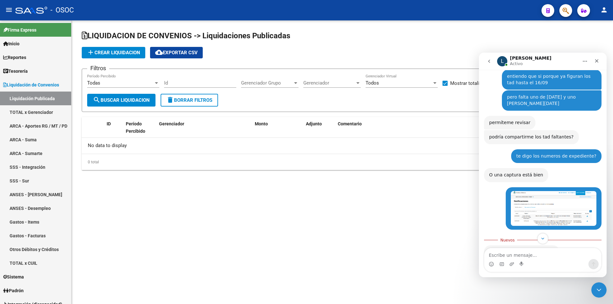
click at [558, 250] on textarea "Escribe un mensaje..." at bounding box center [542, 253] width 117 height 11
type textarea "a vos"
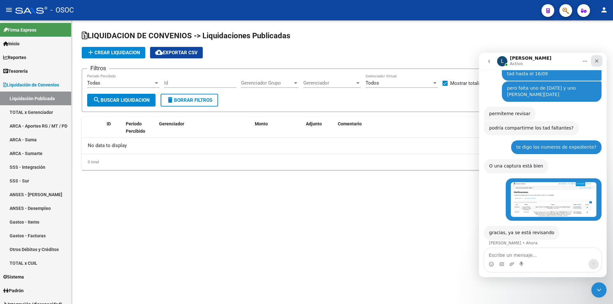
click at [595, 62] on icon "Cerrar" at bounding box center [596, 60] width 5 height 5
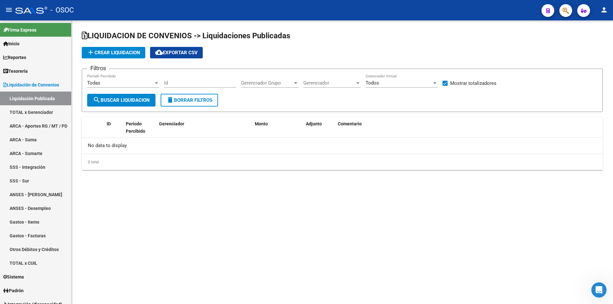
click at [393, 34] on h1 "LIQUIDACION DE CONVENIOS -> Liquidaciones Publicadas" at bounding box center [342, 36] width 521 height 11
click at [12, 117] on link "TOTAL x Gerenciador" at bounding box center [35, 112] width 71 height 14
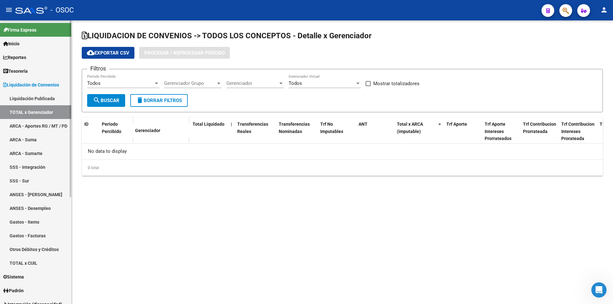
checkbox input "true"
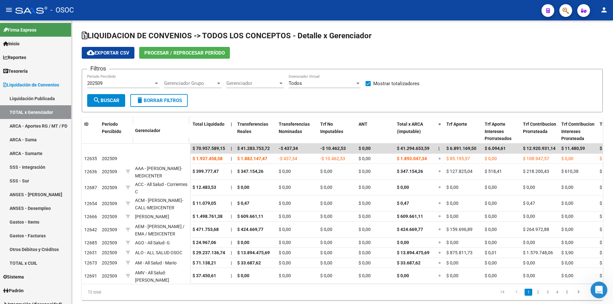
click at [598, 289] on icon "Abrir Intercom Messenger" at bounding box center [598, 289] width 11 height 11
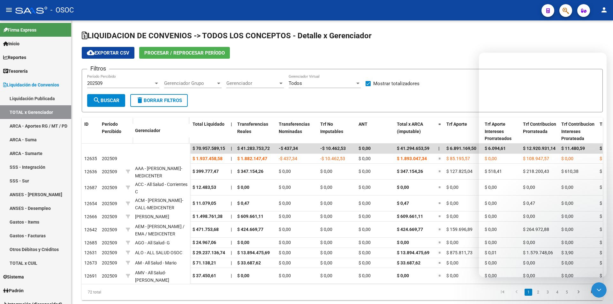
scroll to position [656, 0]
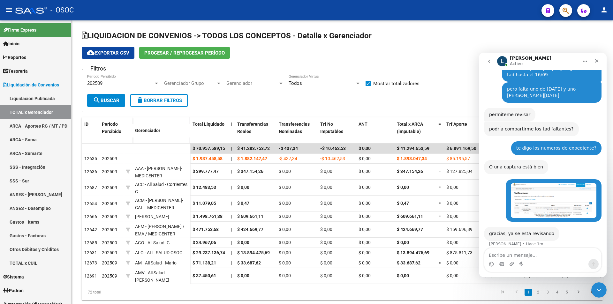
click at [491, 62] on icon "go back" at bounding box center [489, 61] width 5 height 5
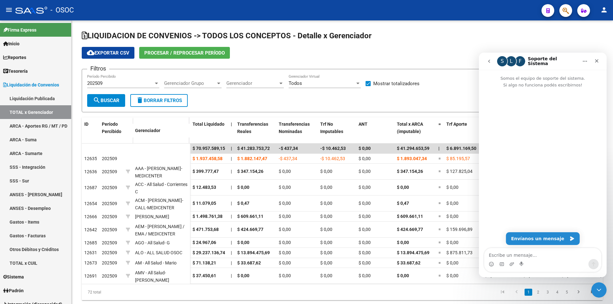
scroll to position [0, 0]
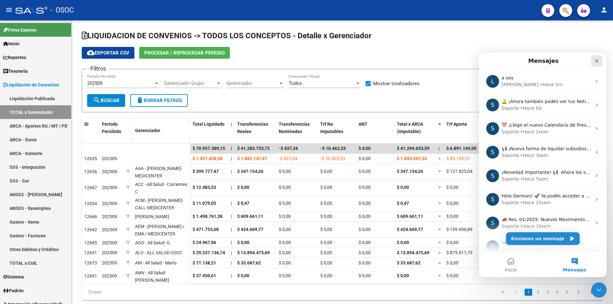
click at [594, 63] on div "Cerrar" at bounding box center [596, 60] width 11 height 11
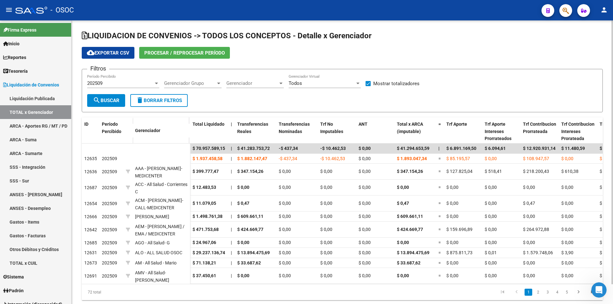
click at [399, 33] on h1 "LIQUIDACION DE CONVENIOS -> TODOS LOS CONCEPTOS - Detalle x Gerenciador" at bounding box center [342, 36] width 521 height 11
click at [38, 78] on link "Liquidación de Convenios" at bounding box center [35, 85] width 71 height 14
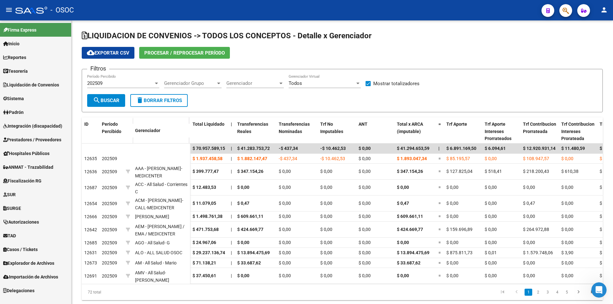
click at [52, 142] on span "Prestadores / Proveedores" at bounding box center [32, 139] width 58 height 7
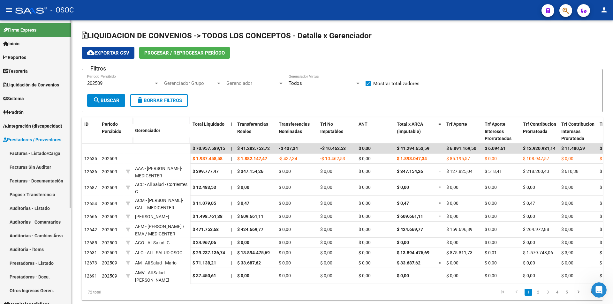
click at [52, 142] on span "Prestadores / Proveedores" at bounding box center [32, 139] width 58 height 7
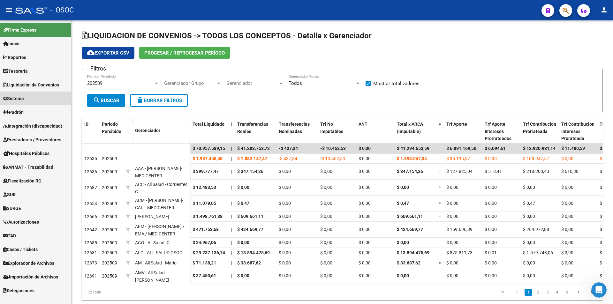
click at [51, 95] on link "Sistema" at bounding box center [35, 99] width 71 height 14
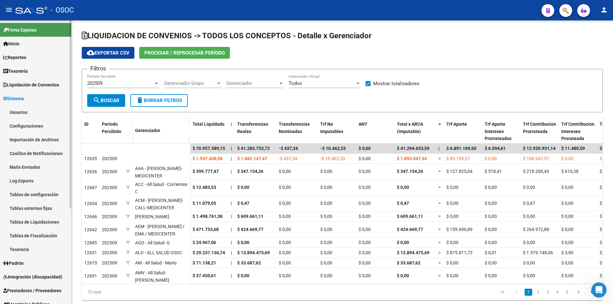
click at [51, 95] on link "Sistema" at bounding box center [35, 99] width 71 height 14
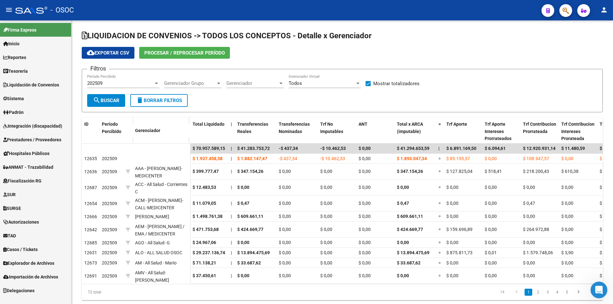
click at [602, 289] on icon "Abrir Intercom Messenger" at bounding box center [598, 289] width 11 height 11
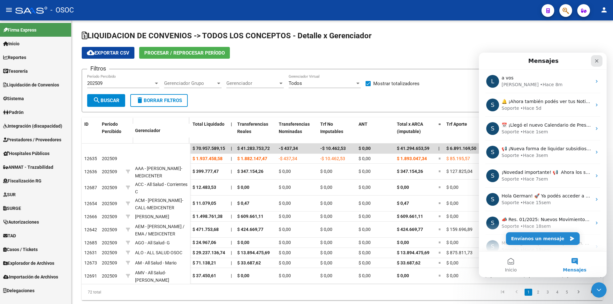
click at [600, 63] on div "Cerrar" at bounding box center [596, 60] width 11 height 11
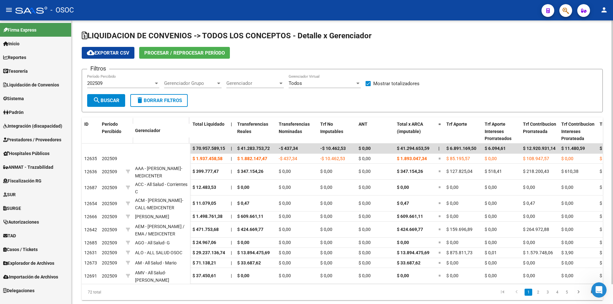
click at [516, 38] on h1 "LIQUIDACION DE CONVENIOS -> TODOS LOS CONCEPTOS - Detalle x Gerenciador" at bounding box center [342, 36] width 521 height 11
click at [604, 283] on div "Abrir Intercom Messenger" at bounding box center [597, 289] width 21 height 21
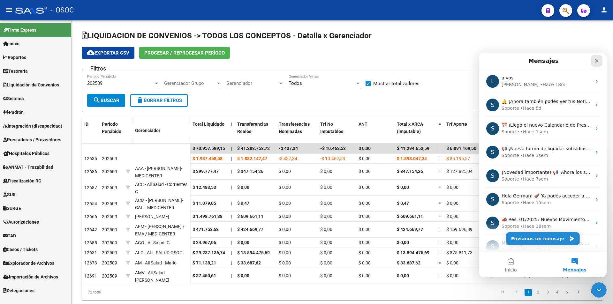
click at [602, 60] on div "Cerrar" at bounding box center [596, 60] width 11 height 11
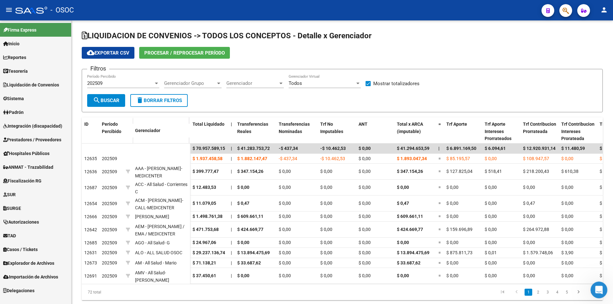
click at [595, 289] on icon "Abrir Intercom Messenger" at bounding box center [598, 289] width 11 height 11
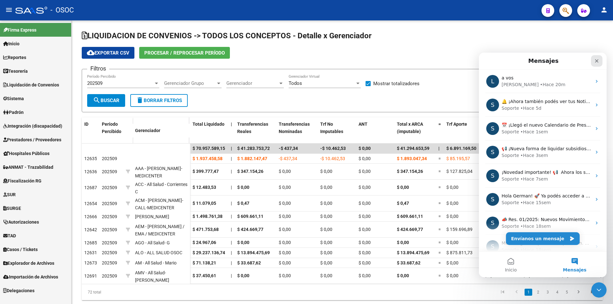
click at [600, 64] on div "Cerrar" at bounding box center [596, 60] width 11 height 11
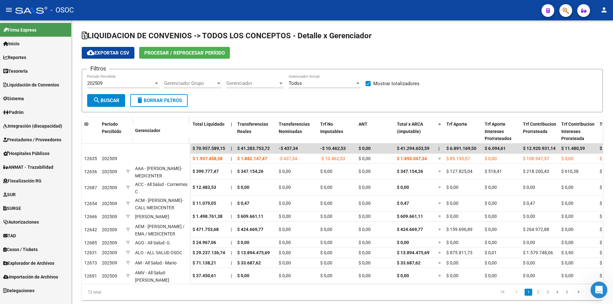
click at [595, 289] on icon "Abrir Intercom Messenger" at bounding box center [598, 289] width 11 height 11
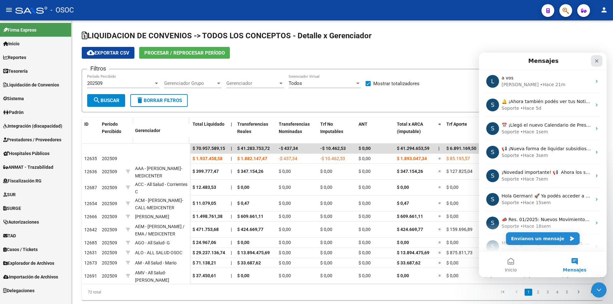
drag, startPoint x: 594, startPoint y: 62, endPoint x: 1029, endPoint y: 57, distance: 435.5
click at [594, 62] on div "Cerrar" at bounding box center [596, 60] width 11 height 11
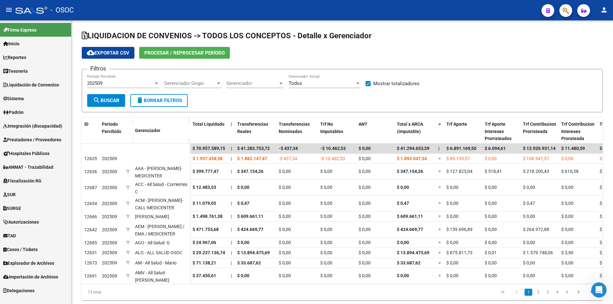
click at [569, 9] on button "button" at bounding box center [565, 10] width 13 height 13
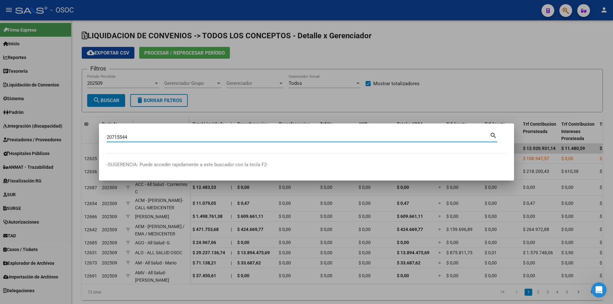
type input "20715544"
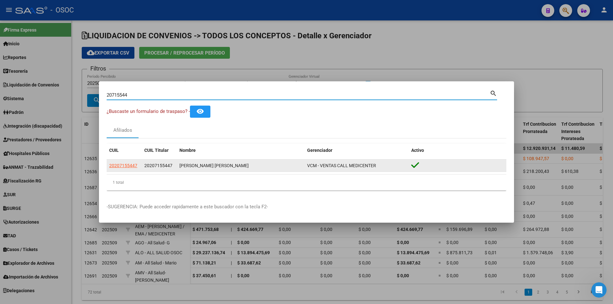
click at [115, 160] on datatable-body-cell "20207155447" at bounding box center [124, 166] width 35 height 12
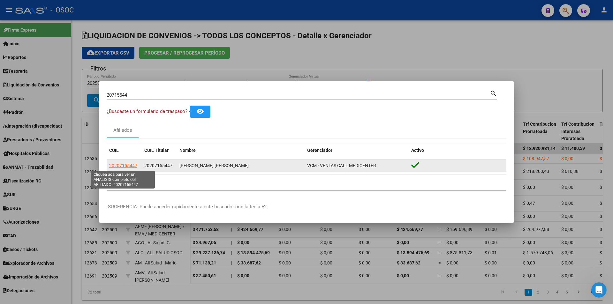
click at [120, 170] on datatable-body-cell "20207155447" at bounding box center [124, 166] width 35 height 12
click at [120, 165] on span "20207155447" at bounding box center [123, 165] width 28 height 5
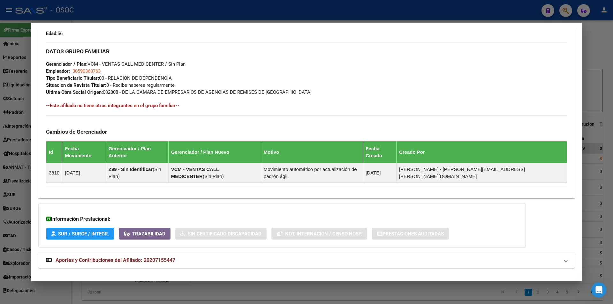
scroll to position [303, 0]
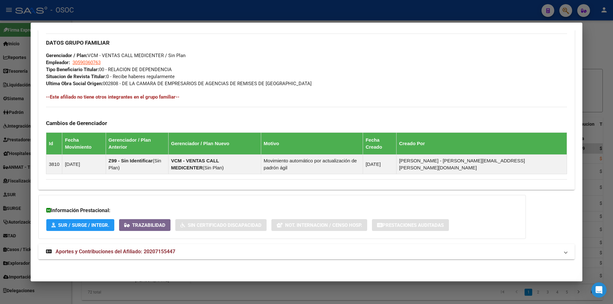
click at [143, 252] on span "Aportes y Contribuciones del Afiliado: 20207155447" at bounding box center [116, 252] width 120 height 6
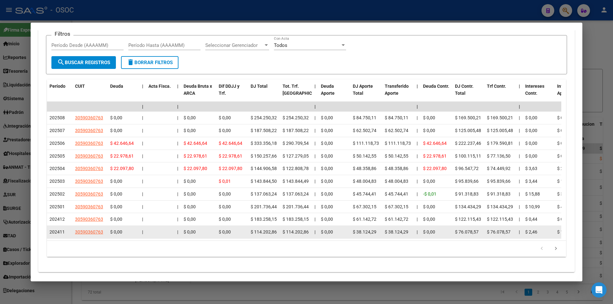
scroll to position [586, 0]
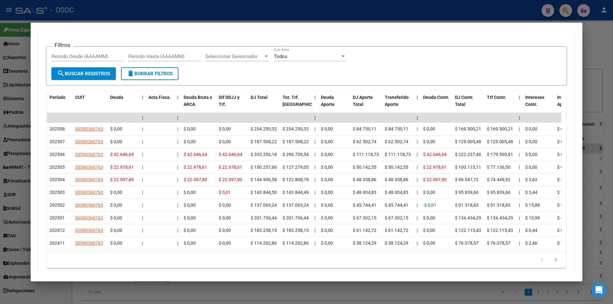
click at [249, 65] on div "Seleccionar Gerenciador Seleccionar Gerenciador" at bounding box center [237, 60] width 64 height 16
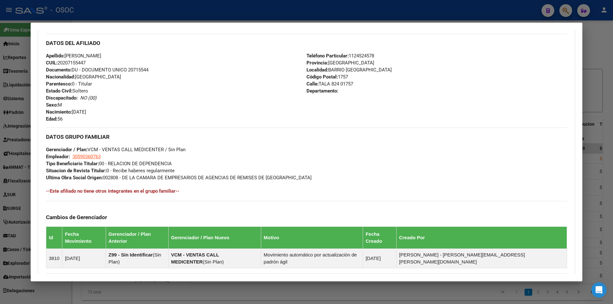
scroll to position [160, 0]
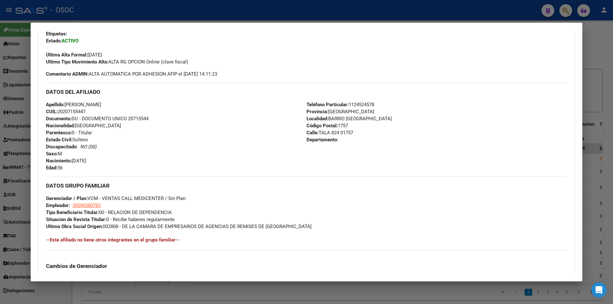
click at [312, 15] on div at bounding box center [306, 152] width 613 height 304
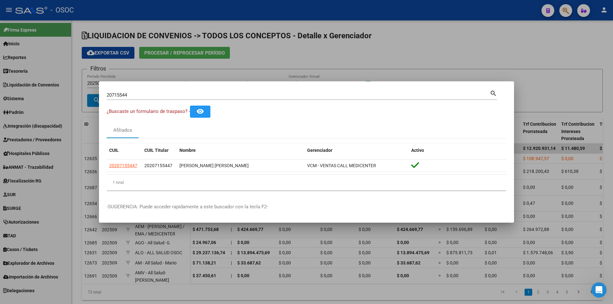
click at [155, 37] on div at bounding box center [306, 152] width 613 height 304
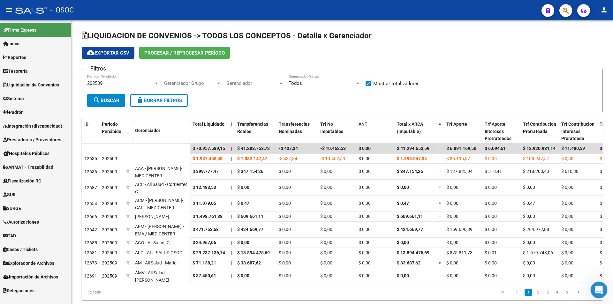
drag, startPoint x: 598, startPoint y: 292, endPoint x: 1188, endPoint y: 559, distance: 648.6
click at [598, 292] on icon "Abrir Intercom Messenger" at bounding box center [598, 289] width 11 height 11
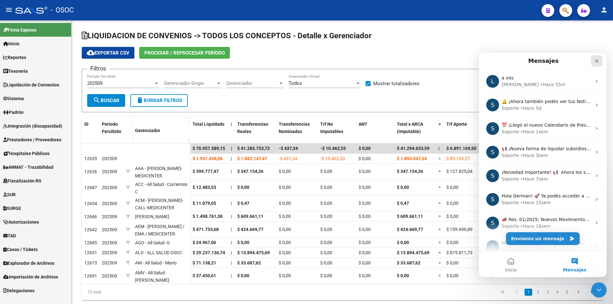
click at [592, 57] on div "Cerrar" at bounding box center [596, 60] width 11 height 11
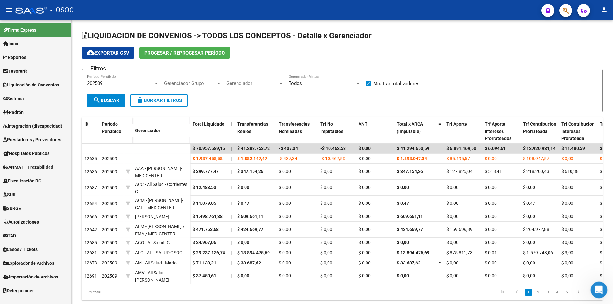
click at [599, 289] on icon "Abrir Intercom Messenger" at bounding box center [598, 289] width 11 height 11
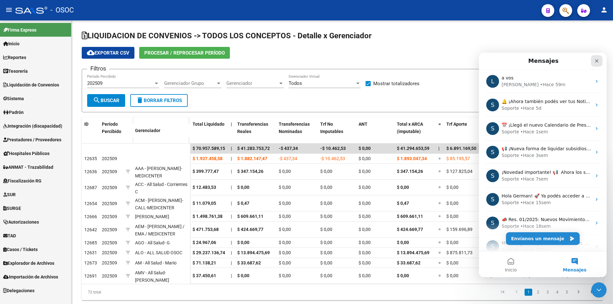
drag, startPoint x: 598, startPoint y: 62, endPoint x: 1016, endPoint y: 122, distance: 423.2
click at [598, 62] on icon "Cerrar" at bounding box center [597, 61] width 4 height 4
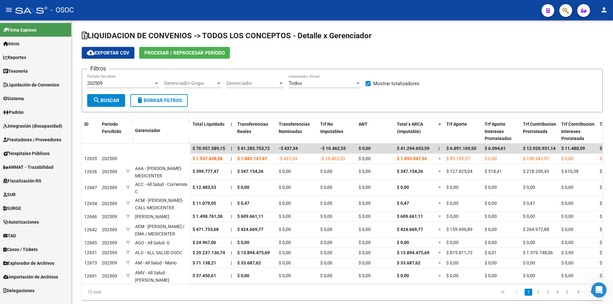
click at [34, 237] on link "TAD" at bounding box center [35, 236] width 71 height 14
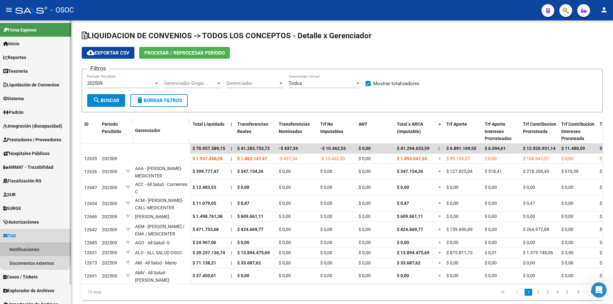
click at [35, 246] on link "Notificaciones" at bounding box center [35, 250] width 71 height 14
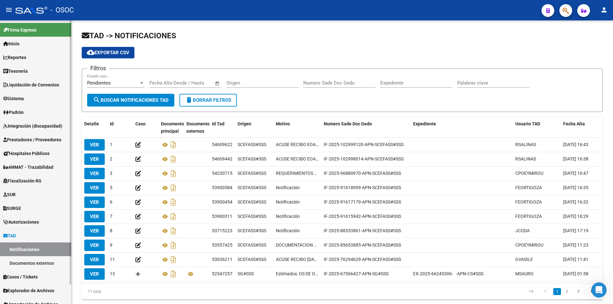
click at [65, 268] on link "Documentos externos" at bounding box center [35, 263] width 71 height 14
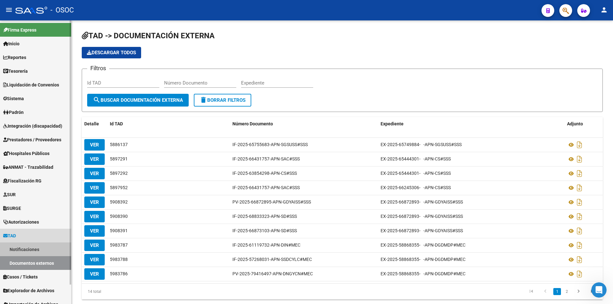
click at [62, 246] on link "Notificaciones" at bounding box center [35, 250] width 71 height 14
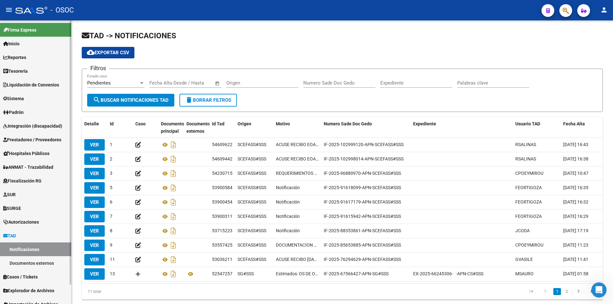
click at [61, 246] on link "Notificaciones" at bounding box center [35, 250] width 71 height 14
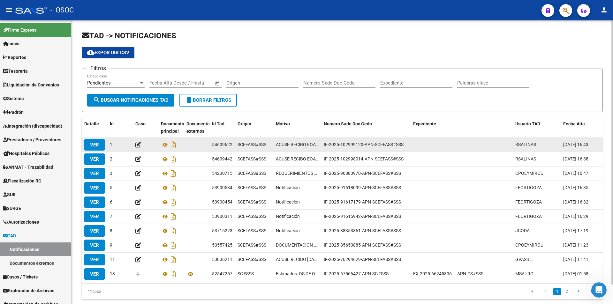
scroll to position [21, 0]
